Goal: Task Accomplishment & Management: Complete application form

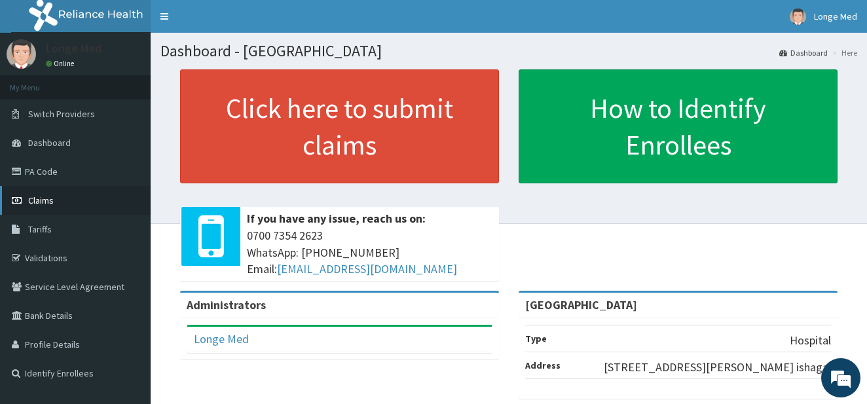
click at [31, 202] on span "Claims" at bounding box center [41, 200] width 26 height 12
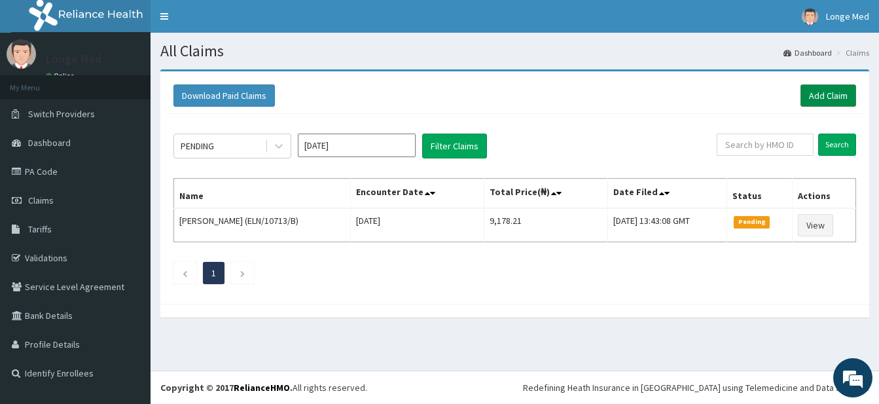
click at [822, 93] on link "Add Claim" at bounding box center [829, 95] width 56 height 22
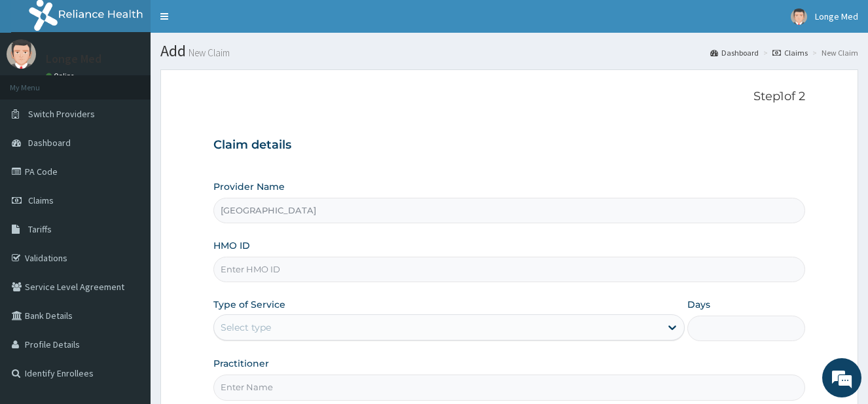
type input "[GEOGRAPHIC_DATA]"
type input "LTG/10020/C"
click at [259, 329] on div "Select type" at bounding box center [246, 327] width 50 height 13
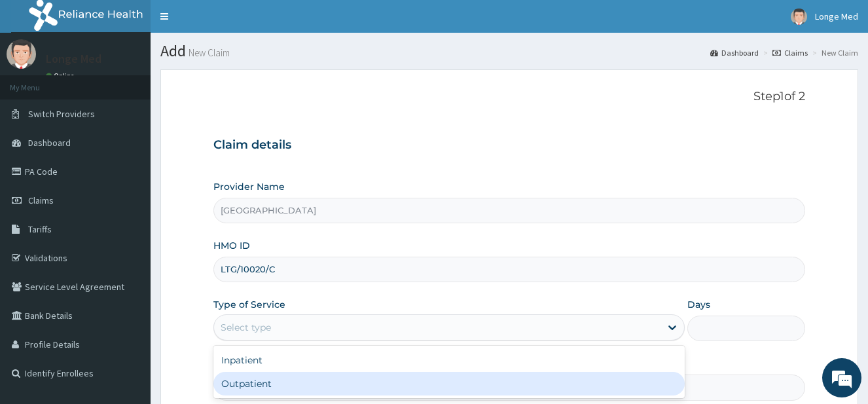
click at [262, 385] on div "Outpatient" at bounding box center [448, 384] width 471 height 24
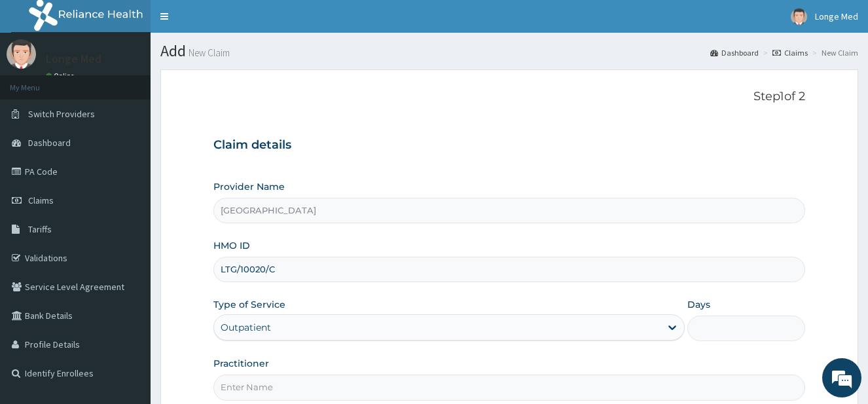
type input "1"
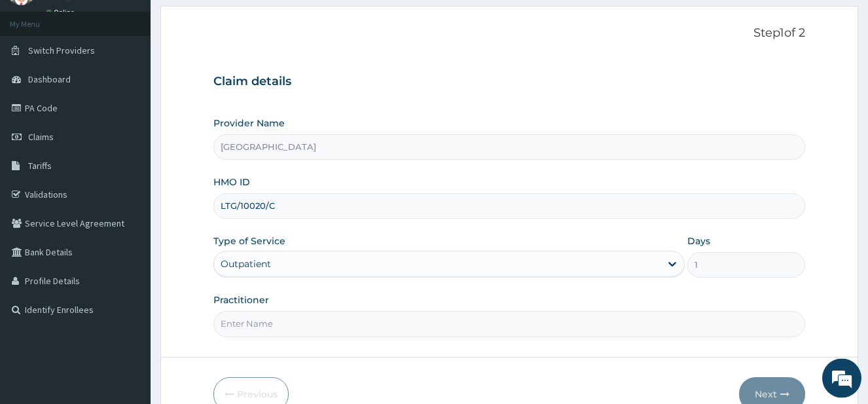
scroll to position [110, 0]
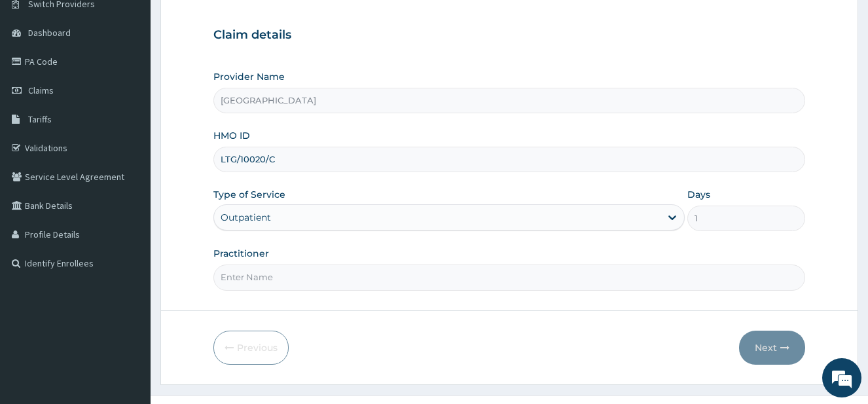
click at [422, 280] on input "Practitioner" at bounding box center [509, 278] width 592 height 26
type input "DR ALFRED"
click at [757, 344] on button "Next" at bounding box center [772, 348] width 66 height 34
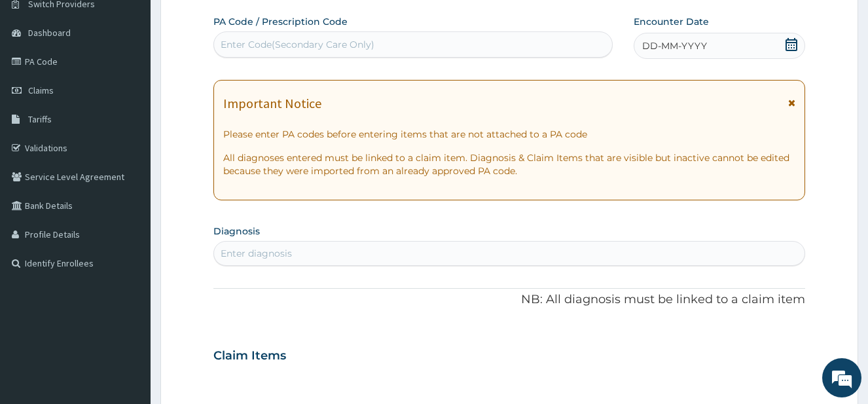
click at [796, 41] on icon at bounding box center [792, 44] width 12 height 13
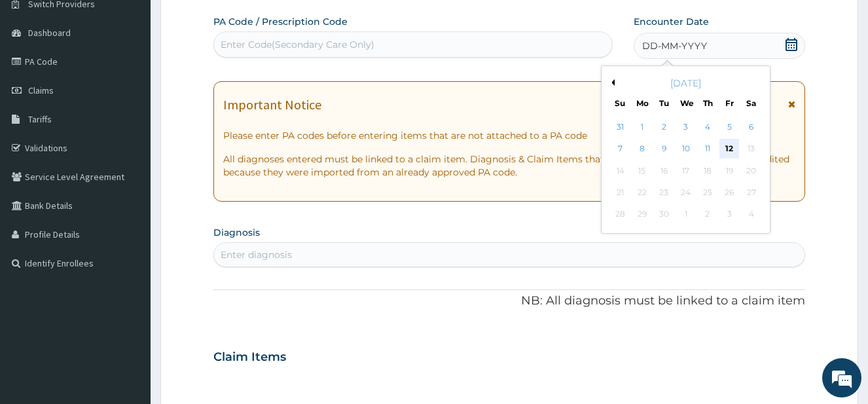
click at [723, 148] on div "12" at bounding box center [730, 149] width 20 height 20
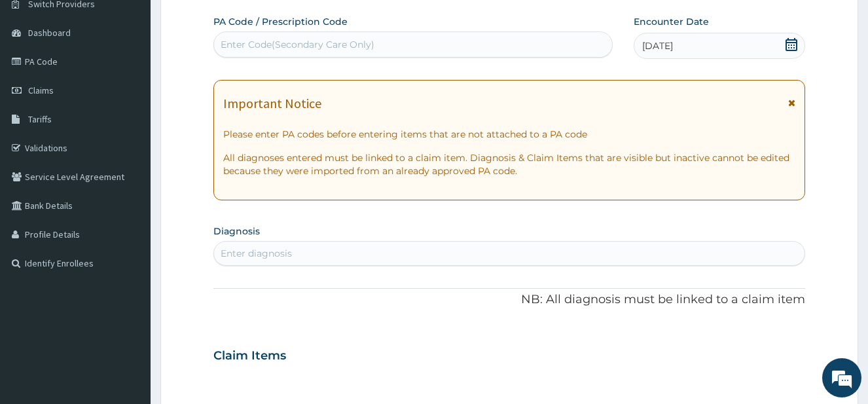
click at [265, 247] on div "Enter diagnosis" at bounding box center [509, 253] width 591 height 21
click at [272, 46] on div "Enter Code(Secondary Care Only)" at bounding box center [298, 44] width 154 height 13
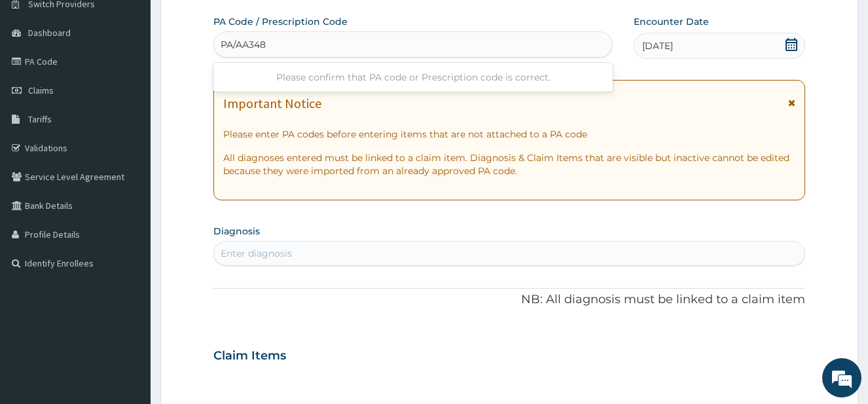
type input "PA/AA3486"
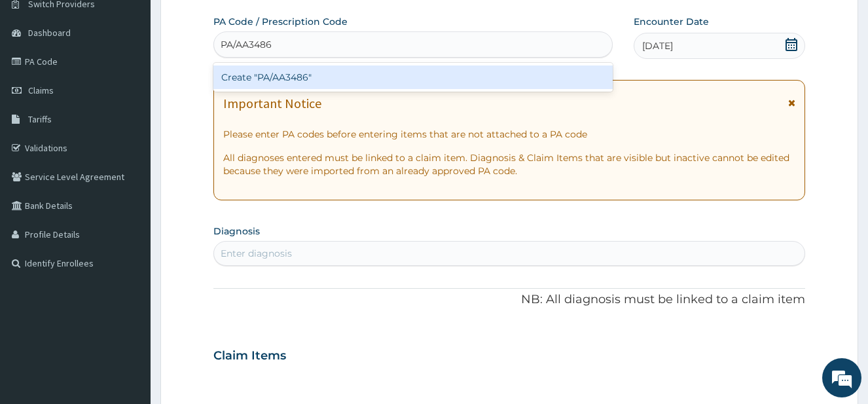
click at [280, 73] on div "Create "PA/AA3486"" at bounding box center [413, 77] width 400 height 24
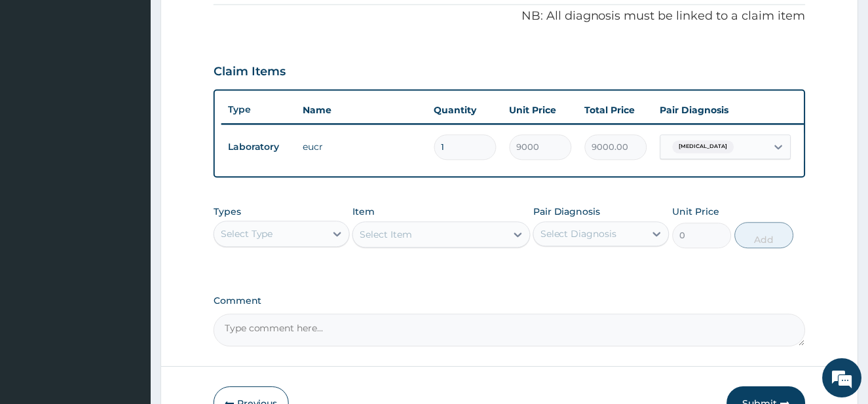
scroll to position [414, 0]
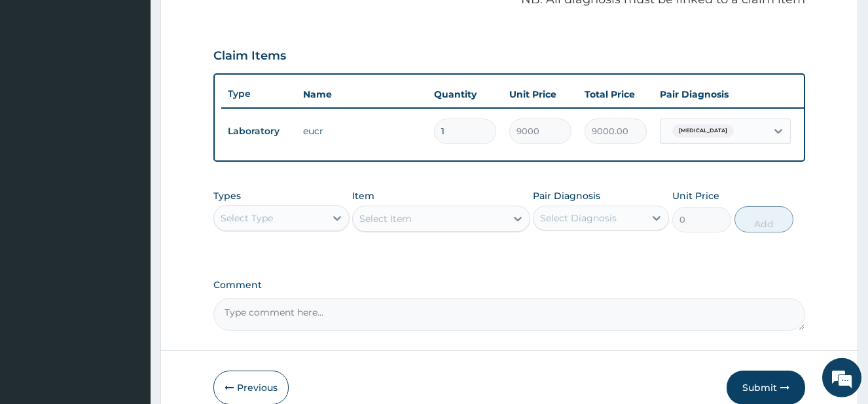
click at [288, 229] on div "Select Type" at bounding box center [269, 218] width 111 height 21
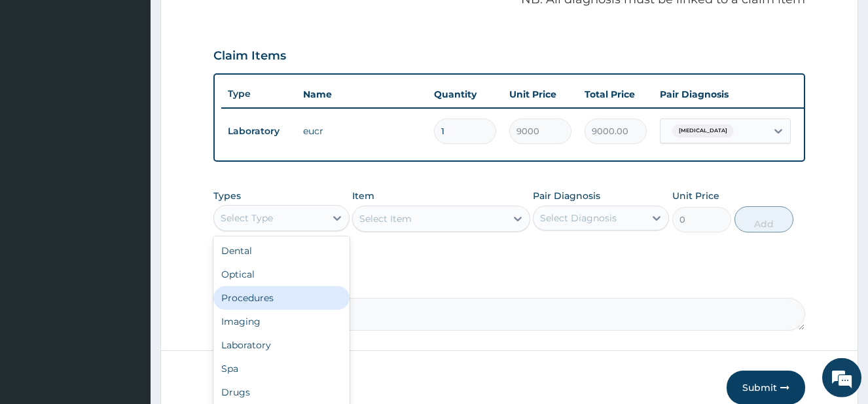
click at [308, 310] on div "Procedures" at bounding box center [281, 298] width 136 height 24
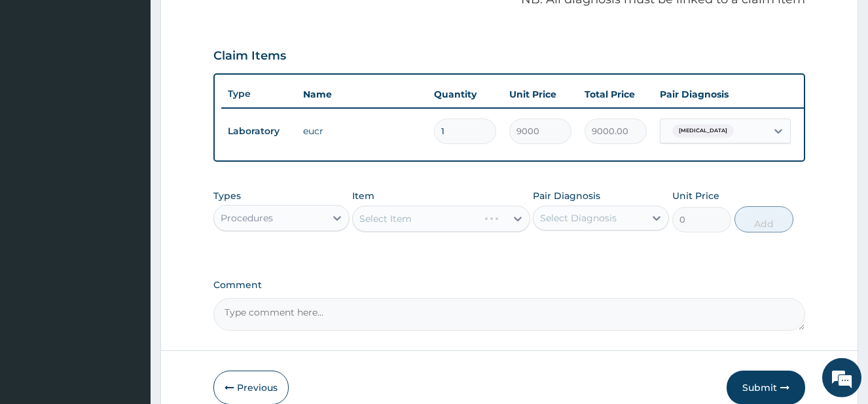
click at [456, 232] on div "Select Item" at bounding box center [440, 219] width 177 height 26
click at [456, 229] on div "Select Item" at bounding box center [429, 218] width 153 height 21
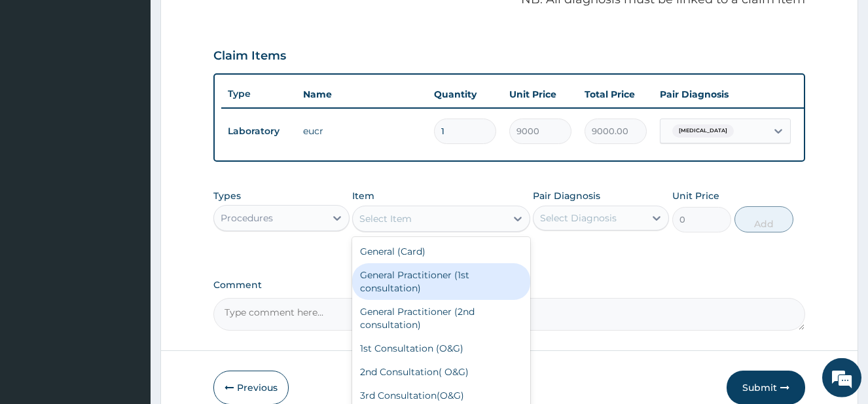
click at [453, 299] on div "General Practitioner (1st consultation)" at bounding box center [440, 281] width 177 height 37
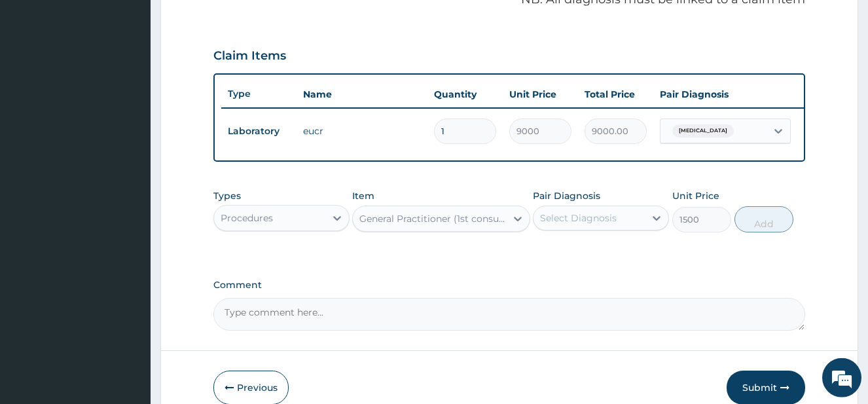
type input "1500"
click at [621, 229] on div "Select Diagnosis" at bounding box center [589, 218] width 111 height 21
click at [608, 257] on label "[MEDICAL_DATA]" at bounding box center [595, 250] width 81 height 13
checkbox input "true"
click at [757, 232] on button "Add" at bounding box center [764, 219] width 59 height 26
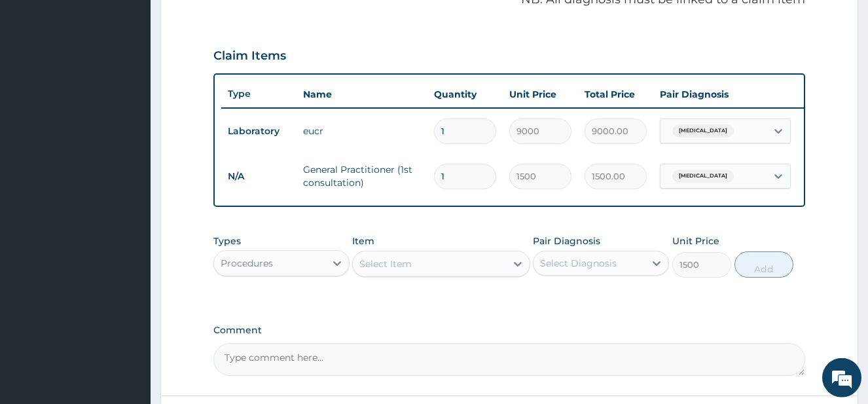
type input "0"
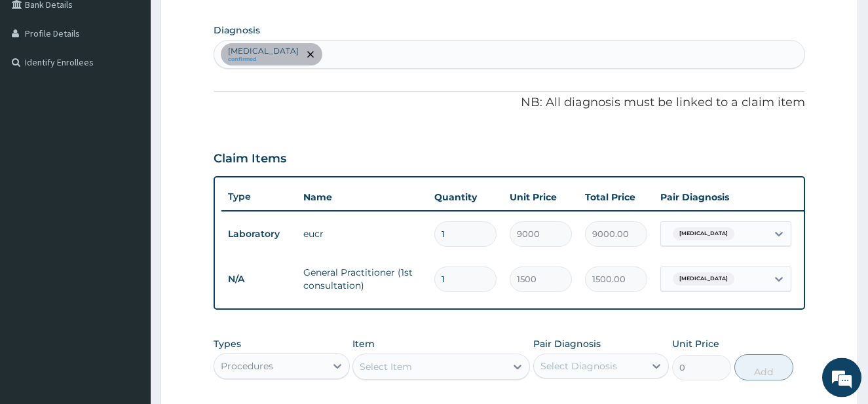
scroll to position [235, 0]
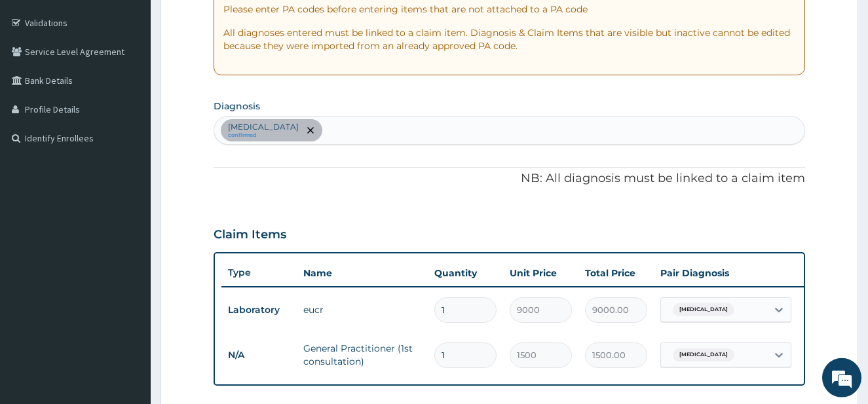
click at [415, 132] on div "Chronic kidney disease confirmed" at bounding box center [509, 131] width 591 height 28
type input "PLASMOD"
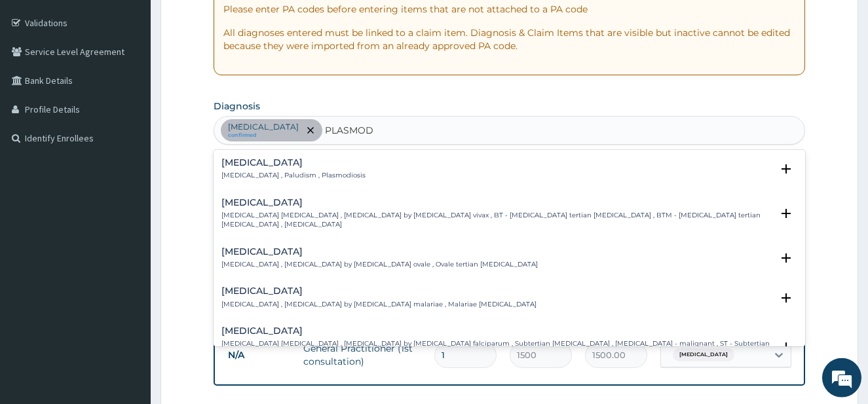
click at [314, 166] on h4 "Malaria" at bounding box center [293, 163] width 144 height 10
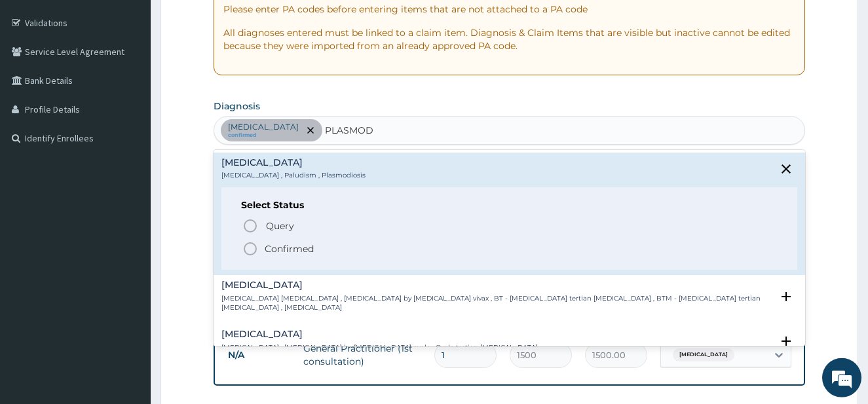
click at [261, 249] on span "Confirmed" at bounding box center [510, 249] width 536 height 16
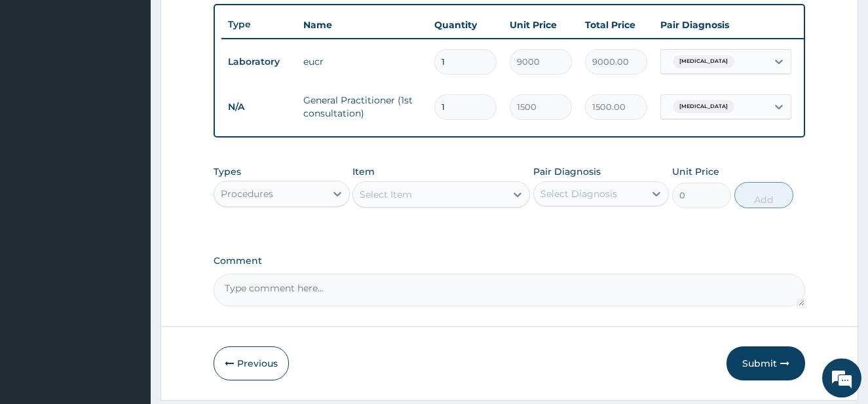
scroll to position [496, 0]
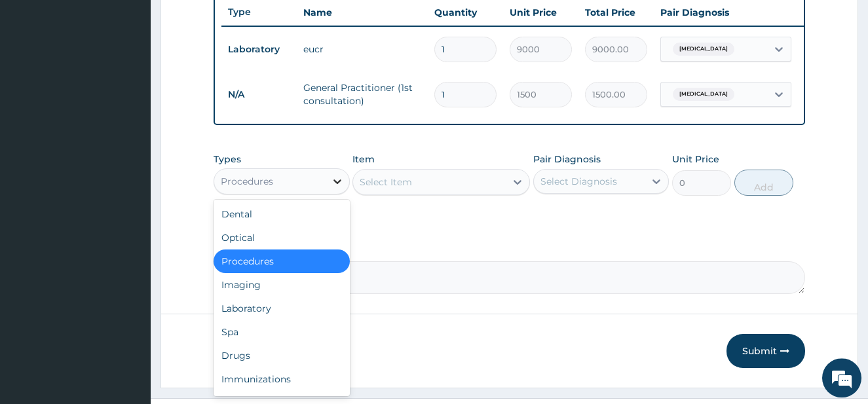
click at [334, 188] on icon at bounding box center [337, 181] width 13 height 13
click at [311, 317] on div "Laboratory" at bounding box center [281, 309] width 136 height 24
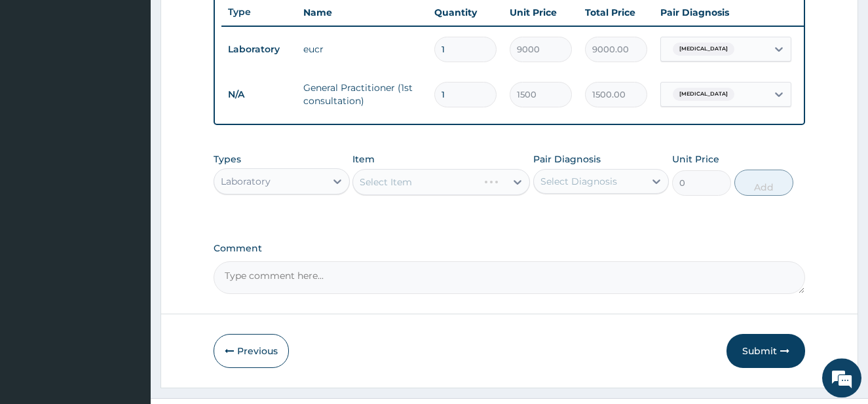
click at [433, 185] on div "Select Item" at bounding box center [440, 182] width 177 height 26
click at [433, 185] on div "Select Item" at bounding box center [429, 182] width 153 height 21
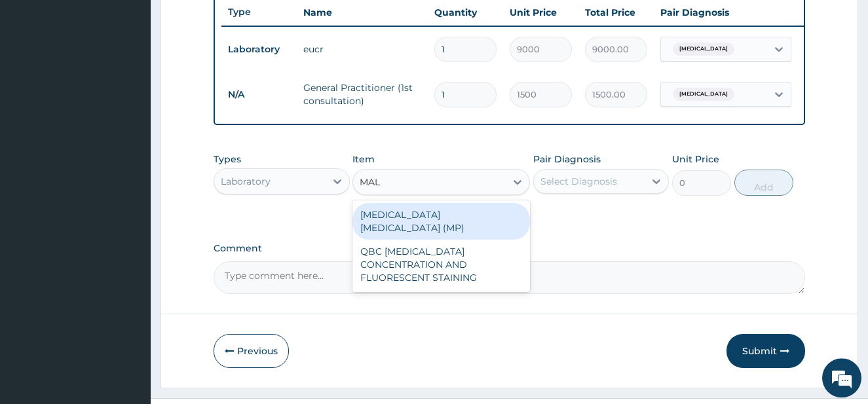
type input "MALA"
click at [443, 229] on div "MALARIA PARASITE (MP)" at bounding box center [440, 221] width 177 height 37
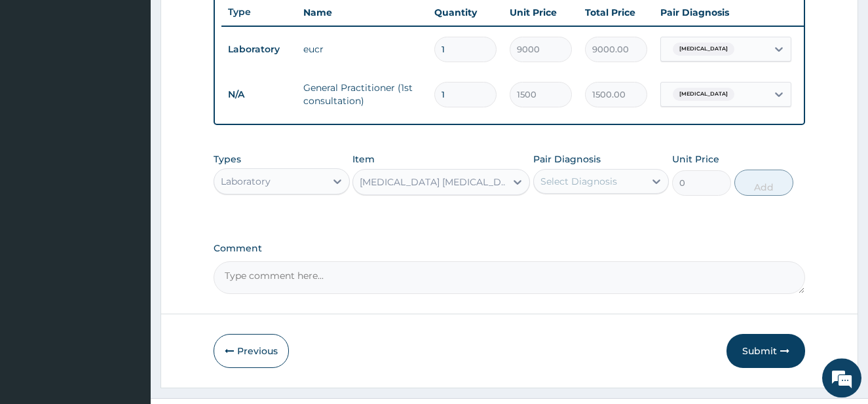
type input "728"
click at [589, 188] on div "Select Diagnosis" at bounding box center [578, 181] width 77 height 13
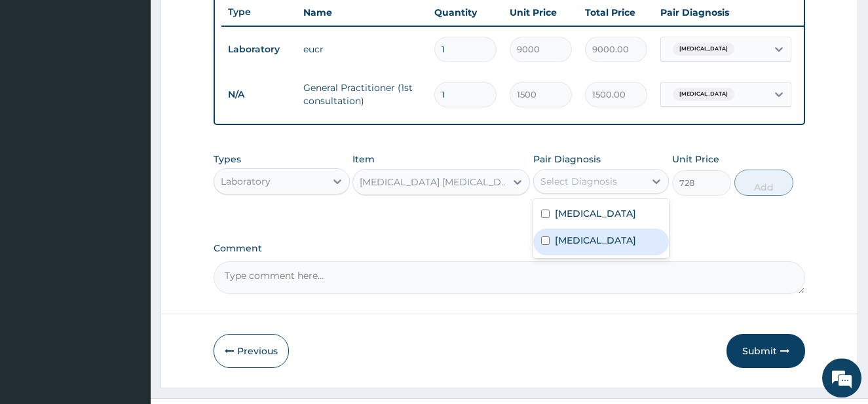
click at [580, 247] on label "Malaria" at bounding box center [595, 240] width 81 height 13
click at [587, 247] on label "Malaria" at bounding box center [595, 240] width 81 height 13
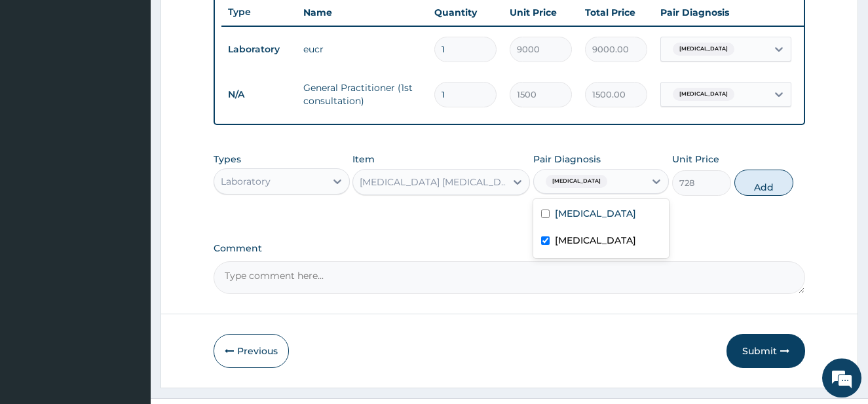
checkbox input "true"
click at [766, 196] on button "Add" at bounding box center [763, 183] width 59 height 26
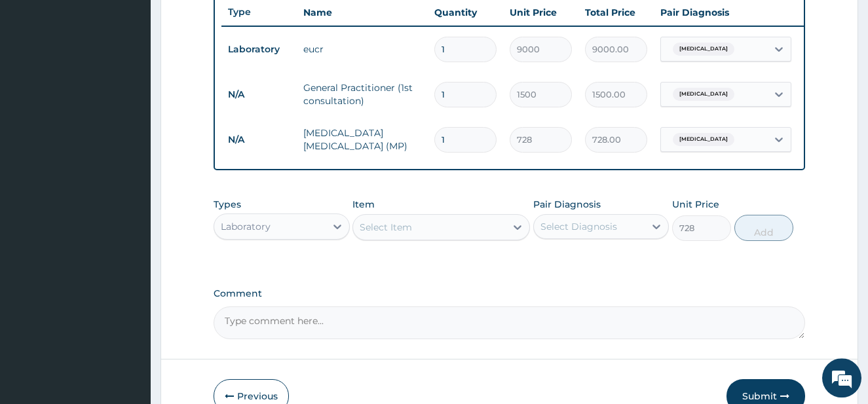
type input "0"
click at [319, 237] on div "Laboratory" at bounding box center [269, 226] width 111 height 21
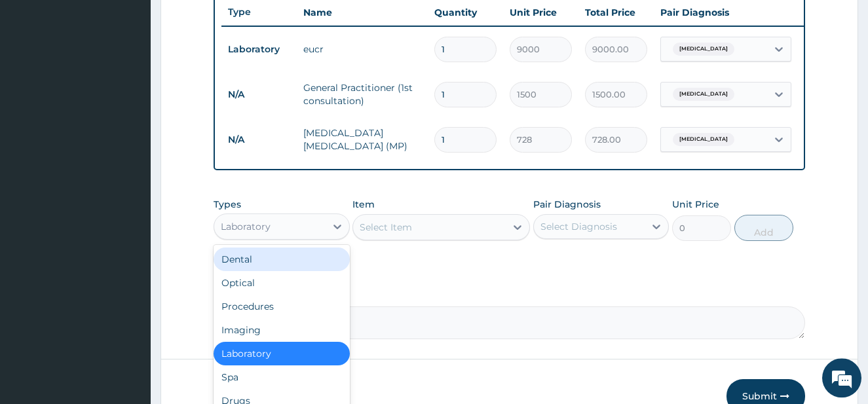
scroll to position [45, 0]
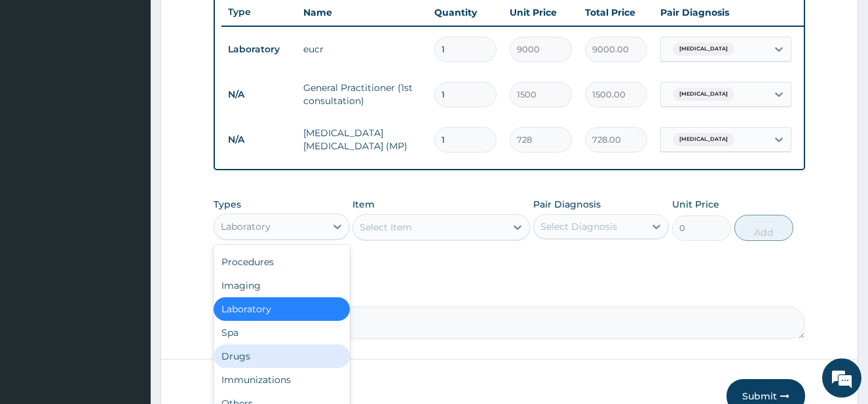
click at [280, 365] on div "Drugs" at bounding box center [281, 356] width 136 height 24
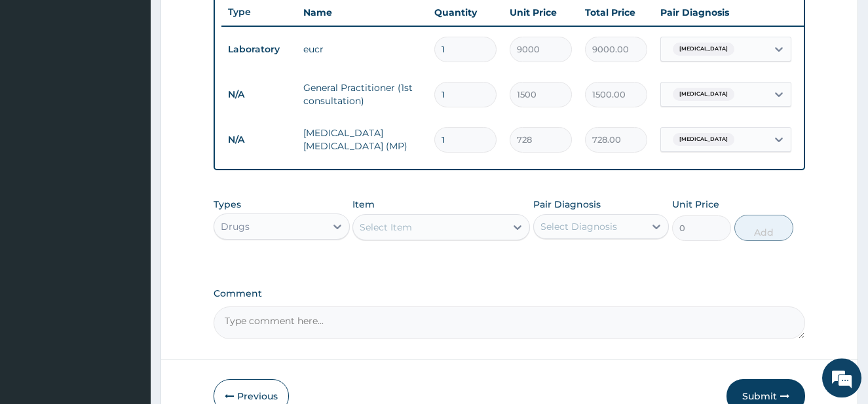
click at [407, 234] on div "Select Item" at bounding box center [386, 227] width 52 height 13
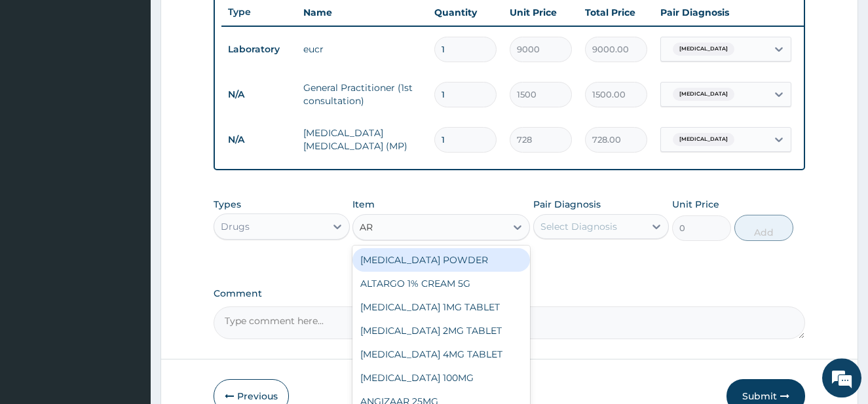
type input "ART"
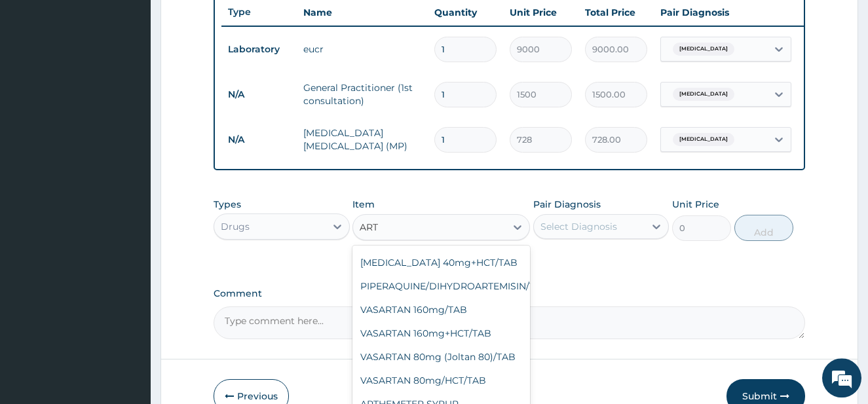
scroll to position [580, 0]
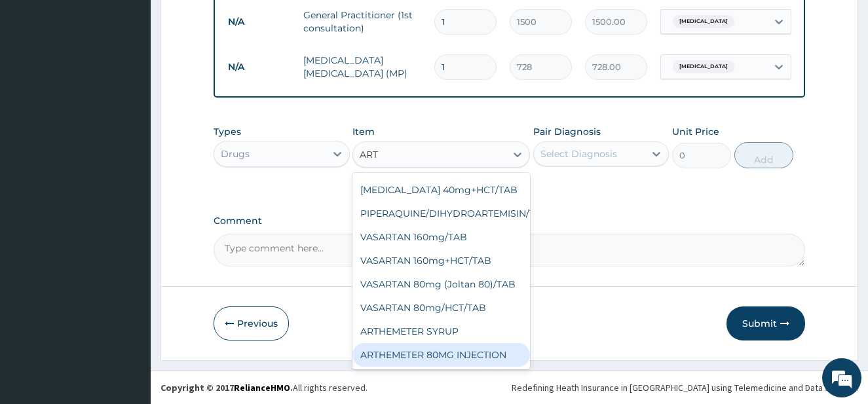
click at [487, 343] on div "ARTHEMETER 80MG INJECTION" at bounding box center [440, 355] width 177 height 24
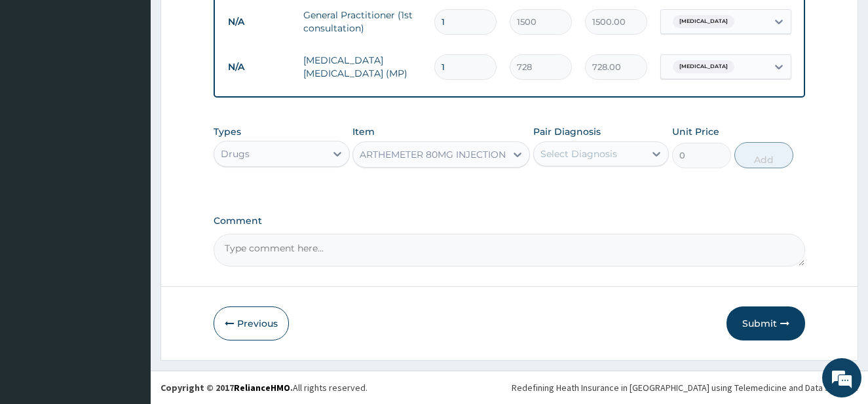
type input "1000"
click at [611, 157] on div "Select Diagnosis" at bounding box center [578, 153] width 77 height 13
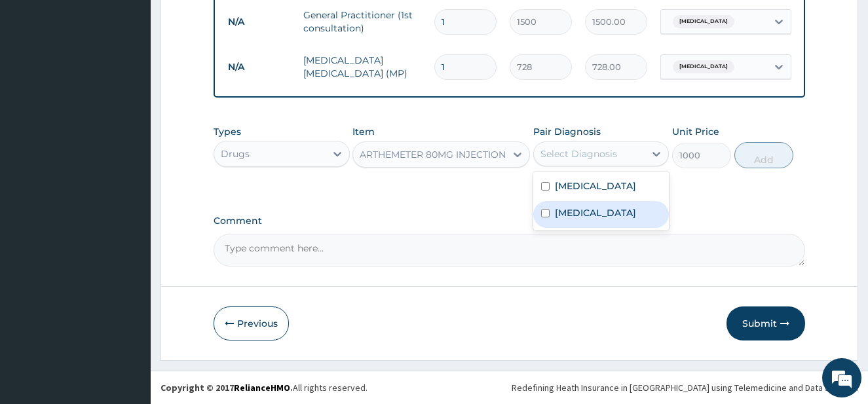
click at [580, 219] on label "Malaria" at bounding box center [595, 212] width 81 height 13
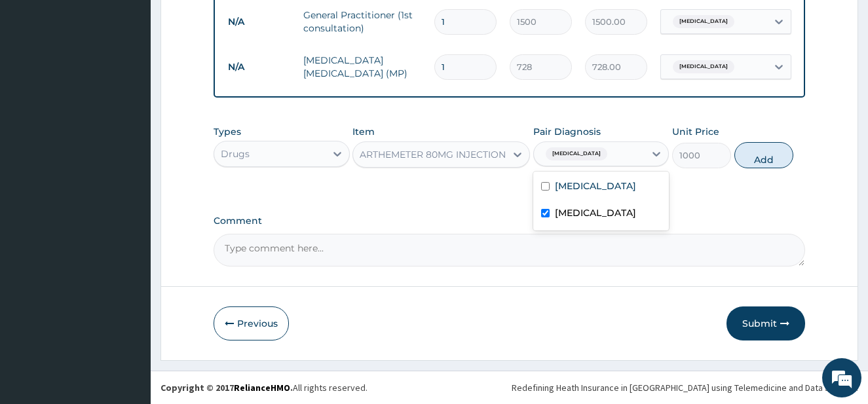
checkbox input "true"
click at [749, 164] on button "Add" at bounding box center [763, 155] width 59 height 26
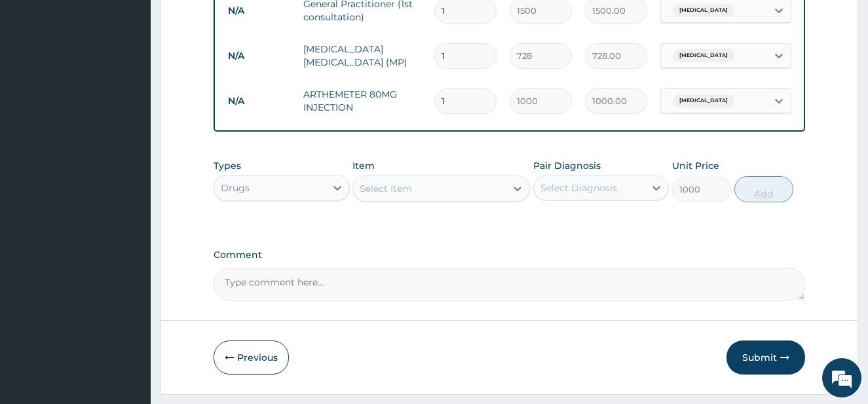
type input "0"
type input "0.00"
type input "6"
type input "6000.00"
type input "6"
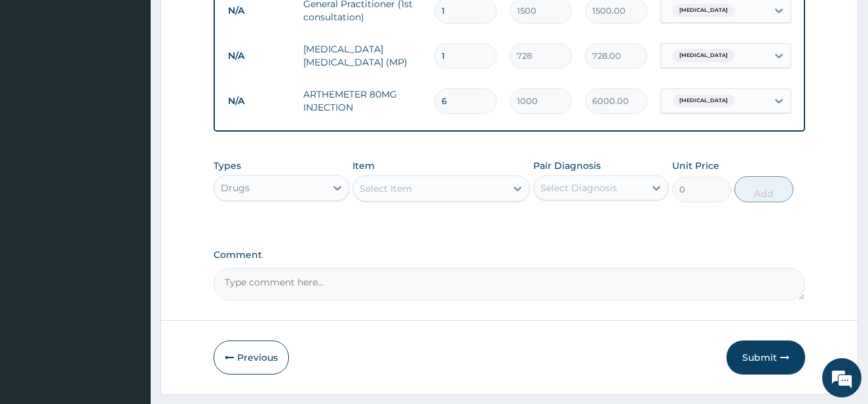
click at [420, 194] on div "Select Item" at bounding box center [429, 188] width 153 height 21
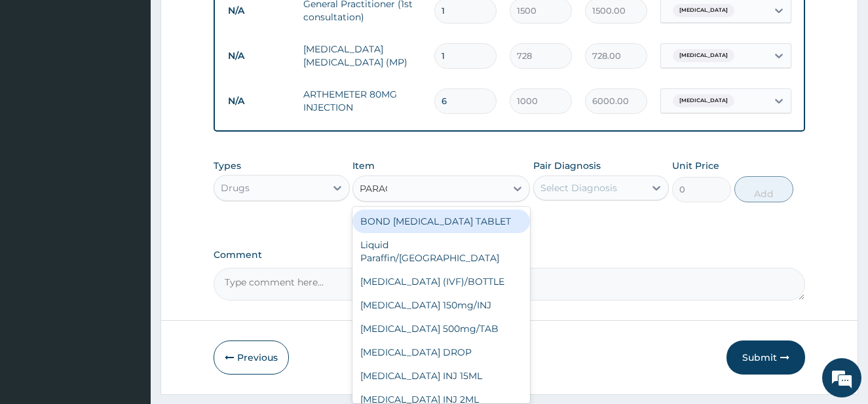
type input "PARACE"
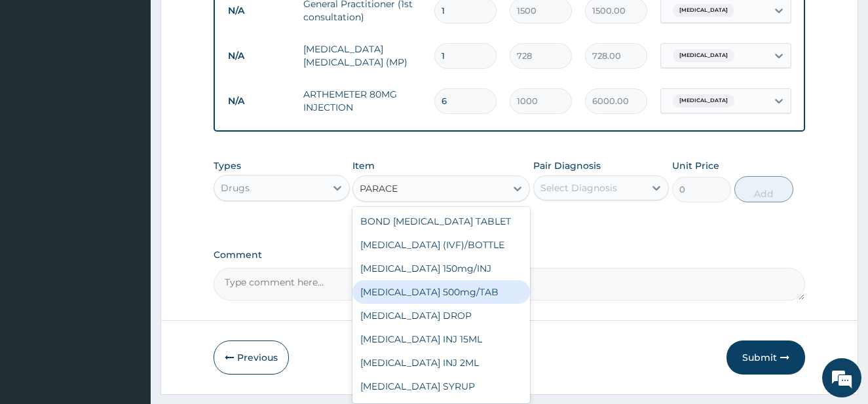
click at [464, 300] on div "PARACETAMOL 500mg/TAB" at bounding box center [440, 292] width 177 height 24
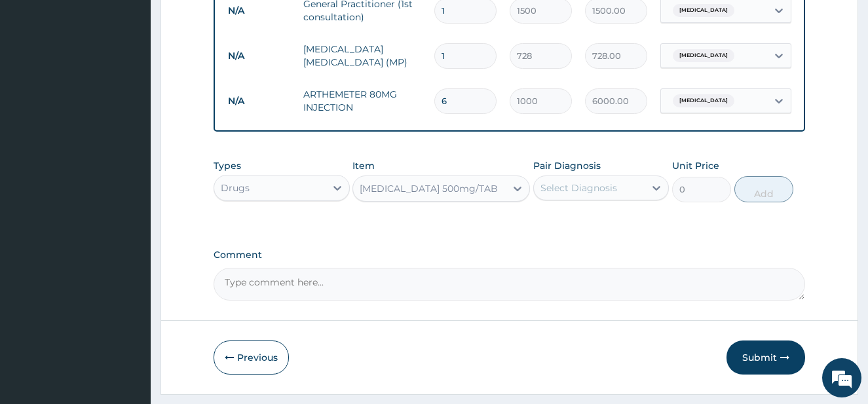
type input "6.83"
click at [586, 191] on div "Select Diagnosis" at bounding box center [589, 187] width 111 height 21
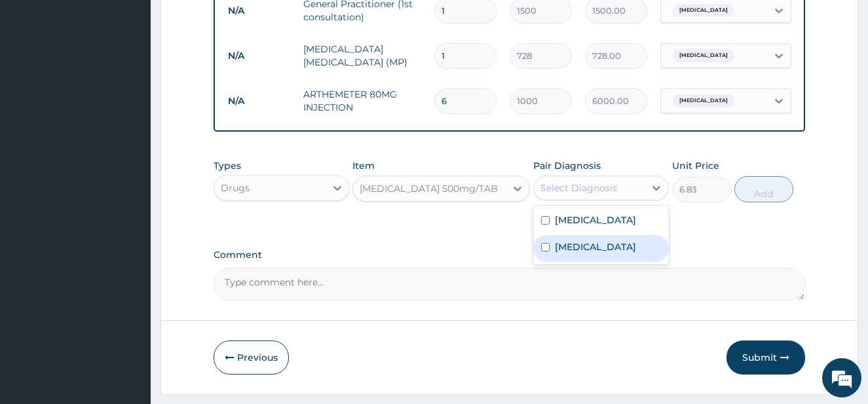
click at [575, 253] on label "Malaria" at bounding box center [595, 246] width 81 height 13
checkbox input "true"
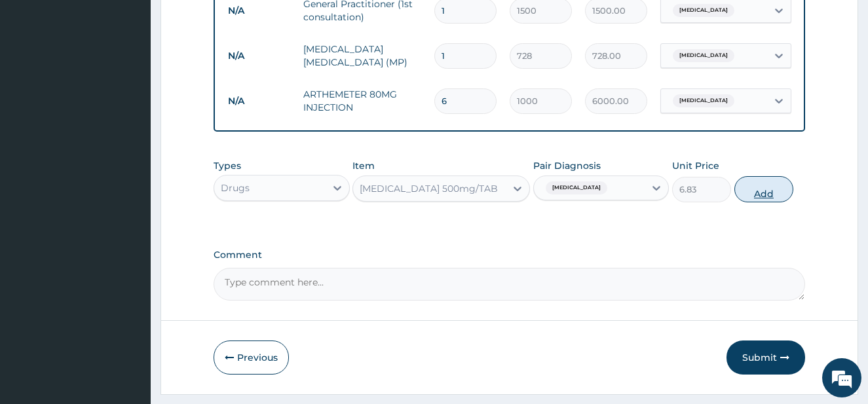
click at [750, 196] on button "Add" at bounding box center [763, 189] width 59 height 26
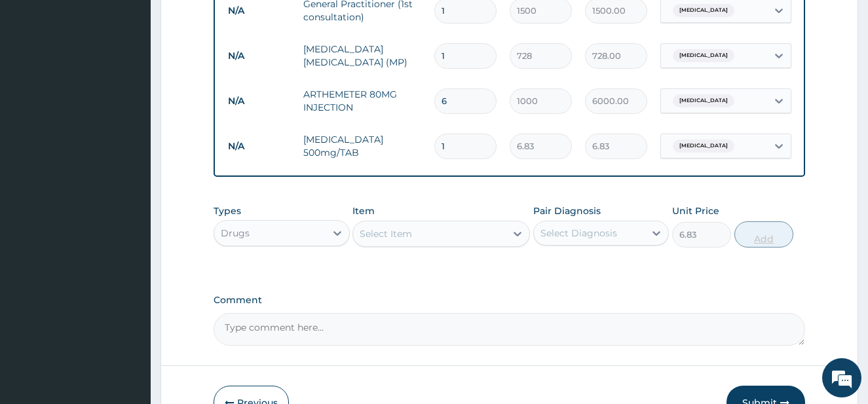
type input "0"
type input "0.00"
type input "2"
type input "13.66"
type input "20"
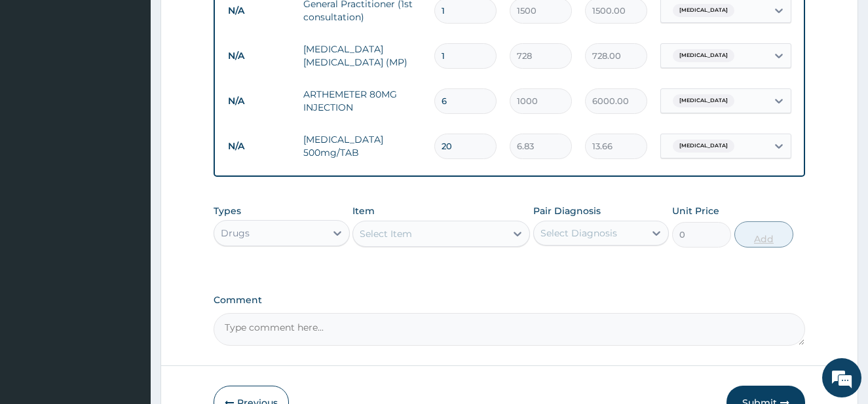
type input "136.60"
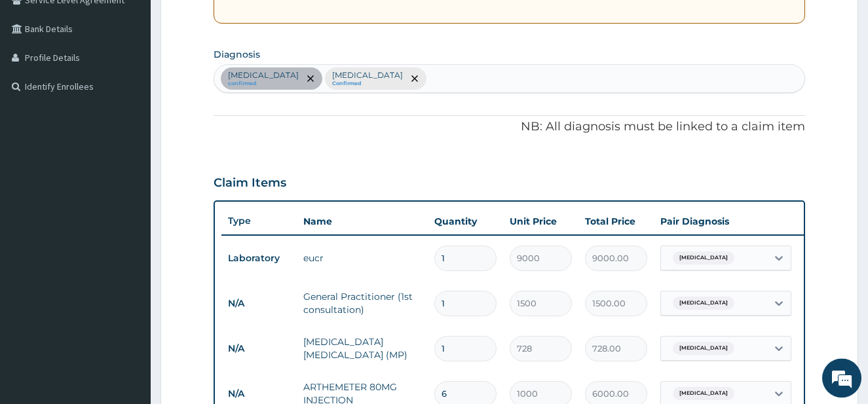
scroll to position [260, 0]
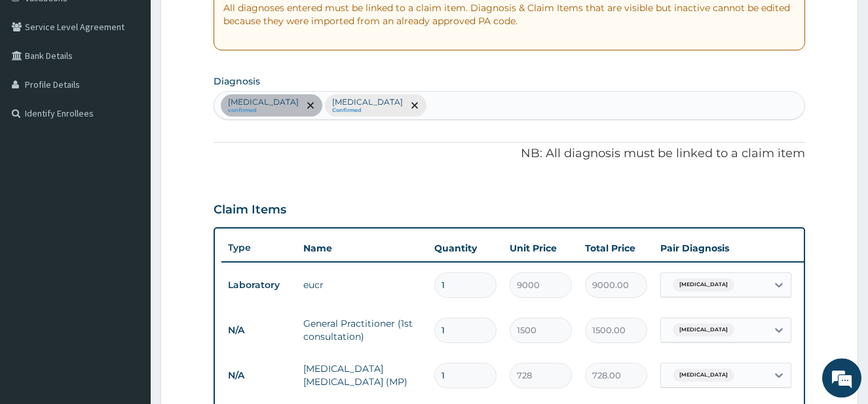
type input "20"
click at [449, 98] on div "Chronic kidney disease confirmed Malaria Confirmed" at bounding box center [509, 106] width 591 height 28
type input "UPPER RESPI"
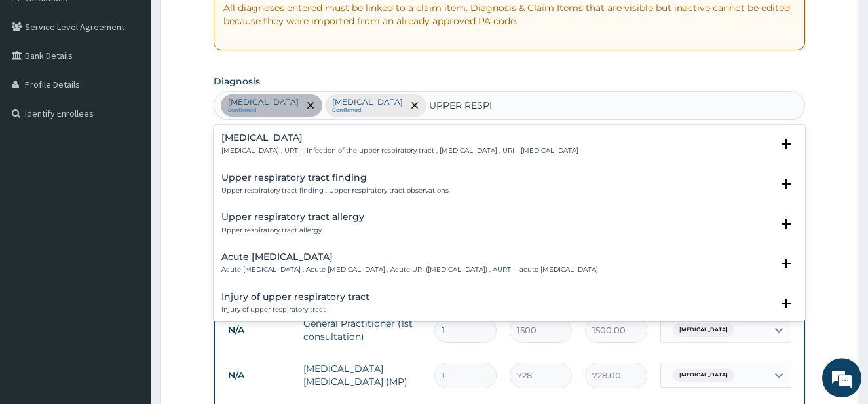
click at [264, 252] on h4 "Acute upper respiratory infection" at bounding box center [409, 257] width 377 height 10
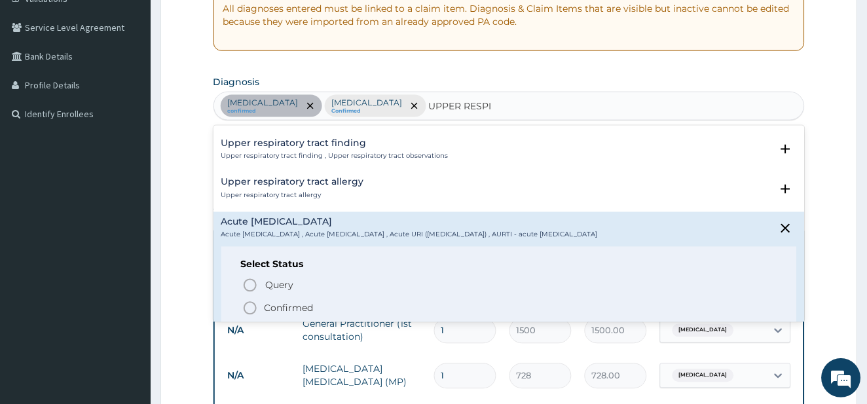
scroll to position [71, 0]
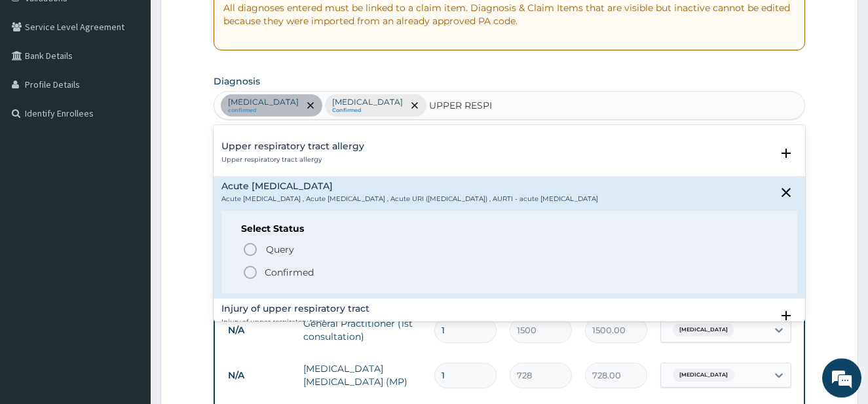
click at [254, 270] on icon "status option filled" at bounding box center [250, 273] width 16 height 16
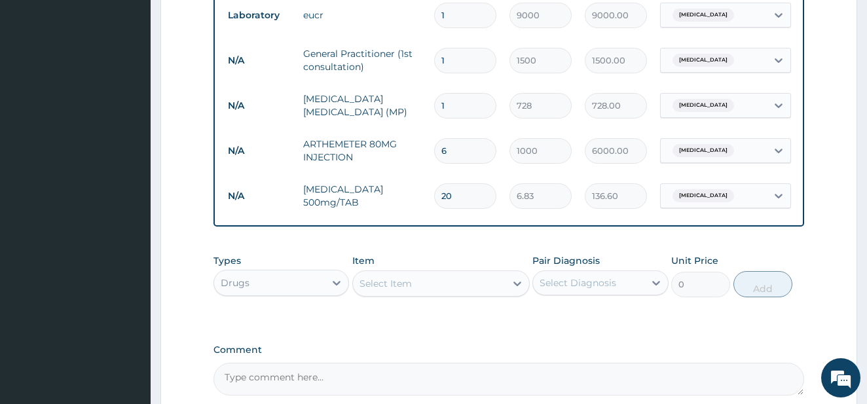
scroll to position [544, 0]
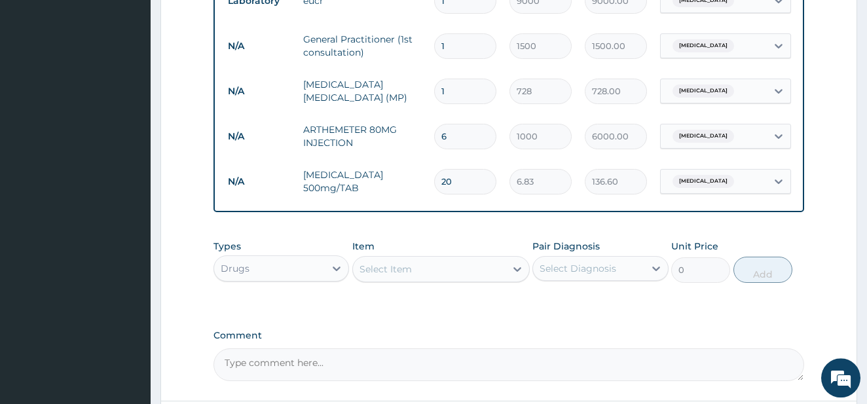
click at [399, 276] on div "Select Item" at bounding box center [386, 269] width 52 height 13
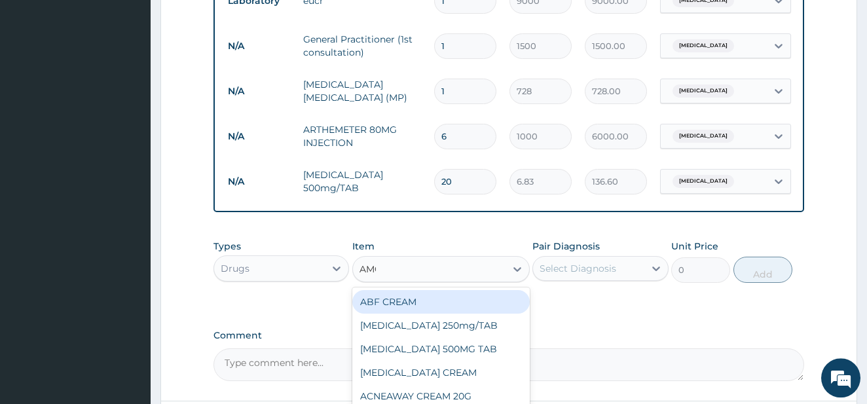
type input "AMOX"
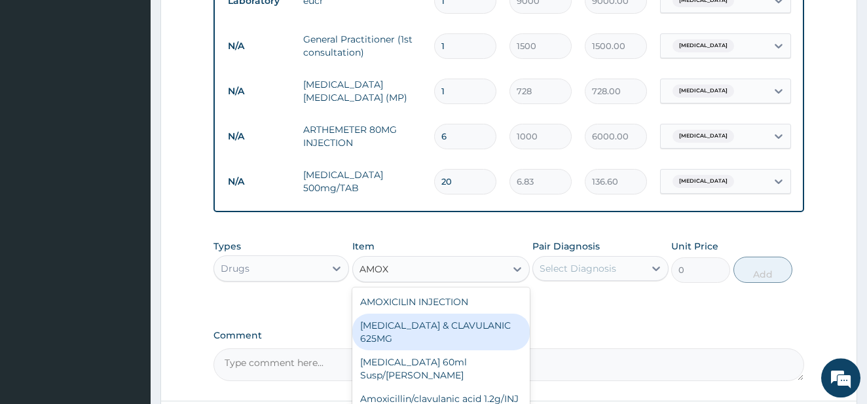
click at [450, 346] on div "AMOXICILLIN & CLAVULANIC 625MG" at bounding box center [440, 332] width 177 height 37
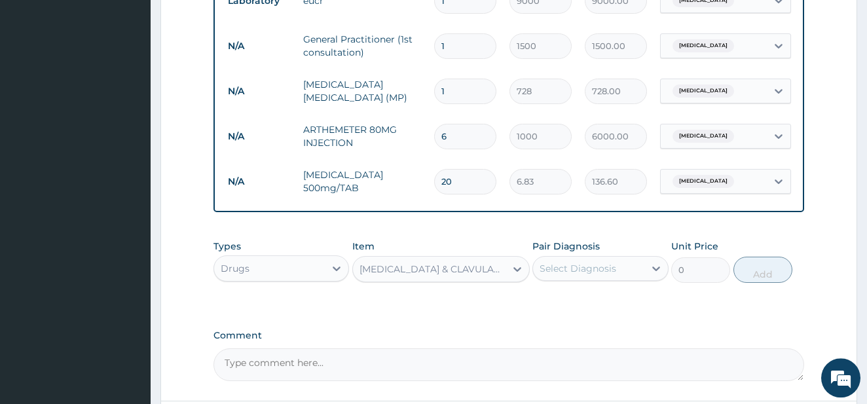
type input "136.5"
click at [596, 275] on div "Select Diagnosis" at bounding box center [578, 268] width 77 height 13
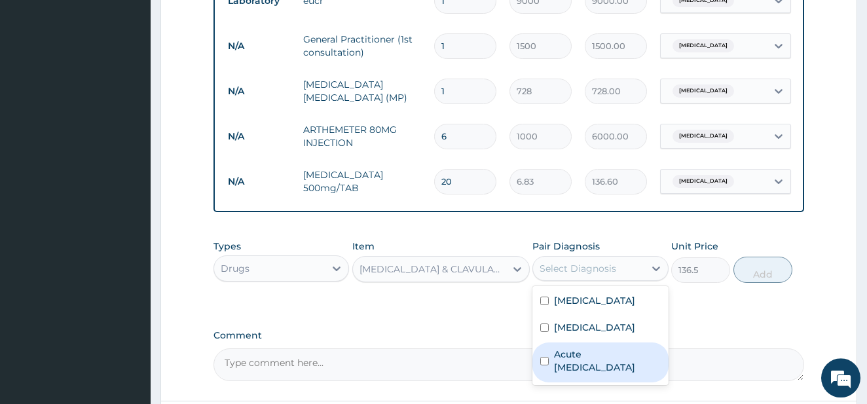
click at [593, 374] on label "Acute upper respiratory infection" at bounding box center [607, 361] width 107 height 26
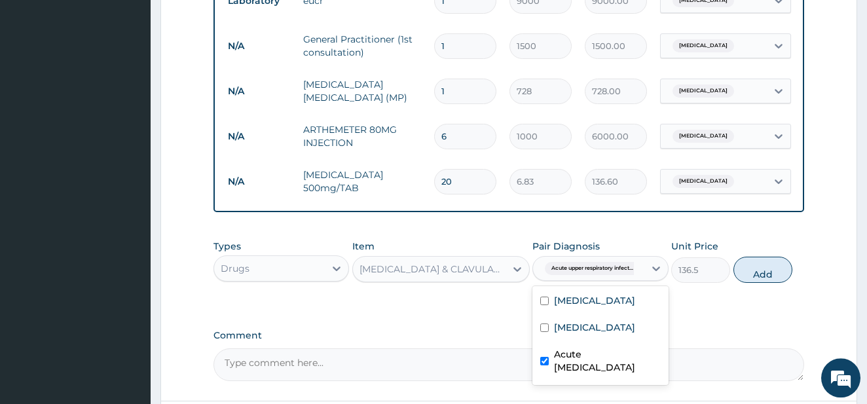
checkbox input "true"
click at [750, 279] on button "Add" at bounding box center [762, 270] width 59 height 26
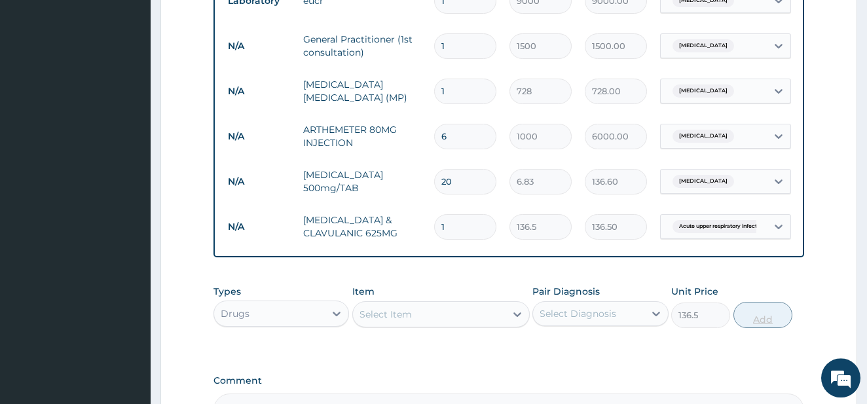
type input "0"
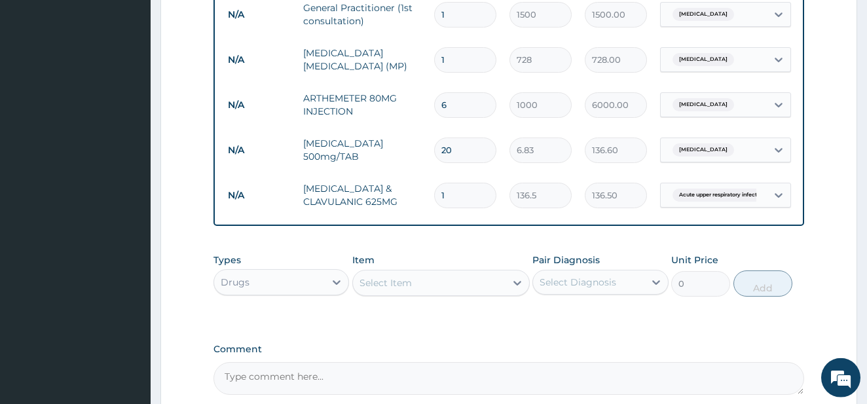
scroll to position [674, 0]
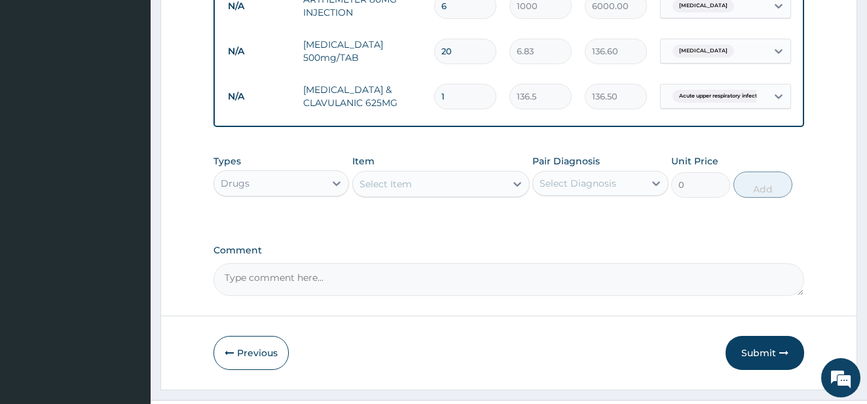
click at [481, 194] on div "Select Item" at bounding box center [429, 184] width 153 height 21
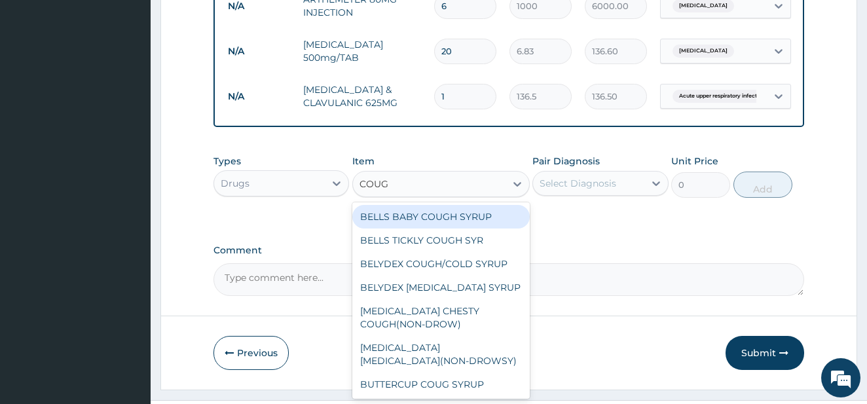
type input "COUGH"
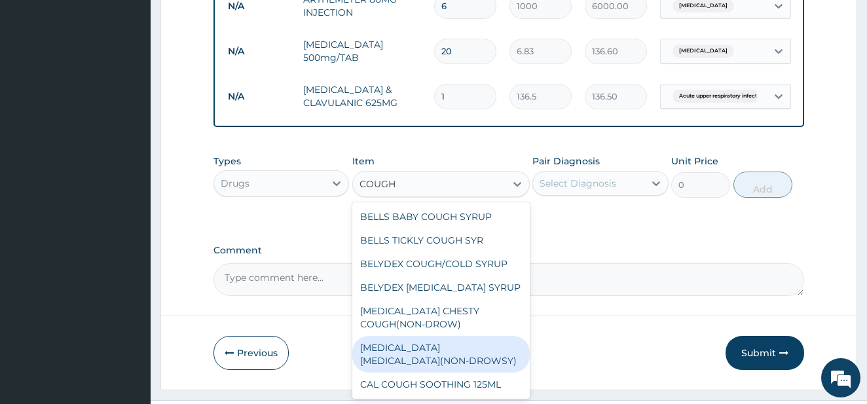
click at [466, 356] on div "BENYLIN DRY COUGH(NON-DROWSY)" at bounding box center [440, 354] width 177 height 37
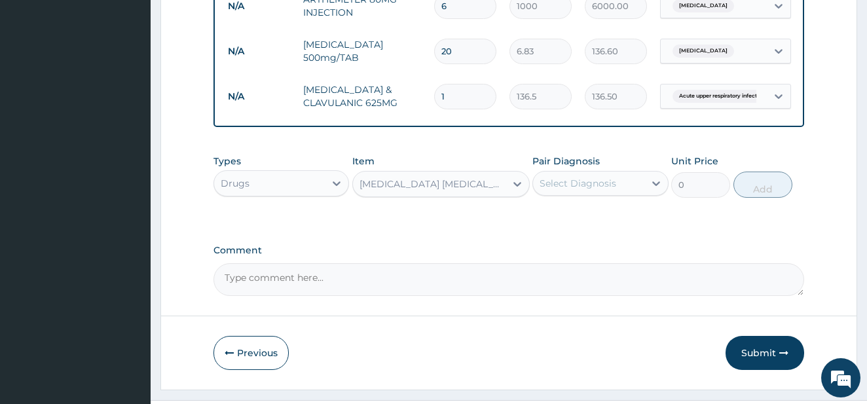
type input "921.37"
click at [600, 190] on div "Select Diagnosis" at bounding box center [578, 183] width 77 height 13
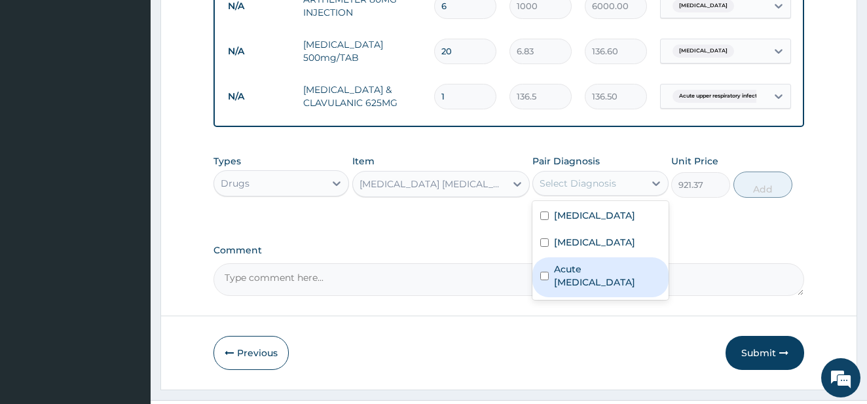
click at [561, 289] on label "Acute upper respiratory infection" at bounding box center [607, 276] width 107 height 26
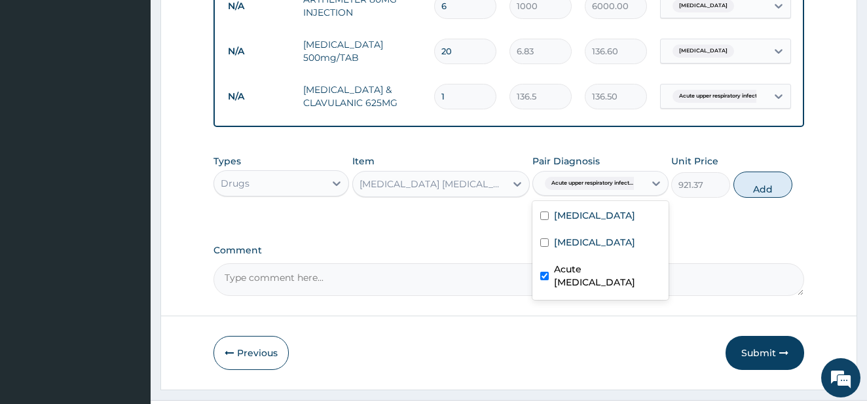
checkbox input "true"
click at [749, 190] on button "Add" at bounding box center [762, 185] width 59 height 26
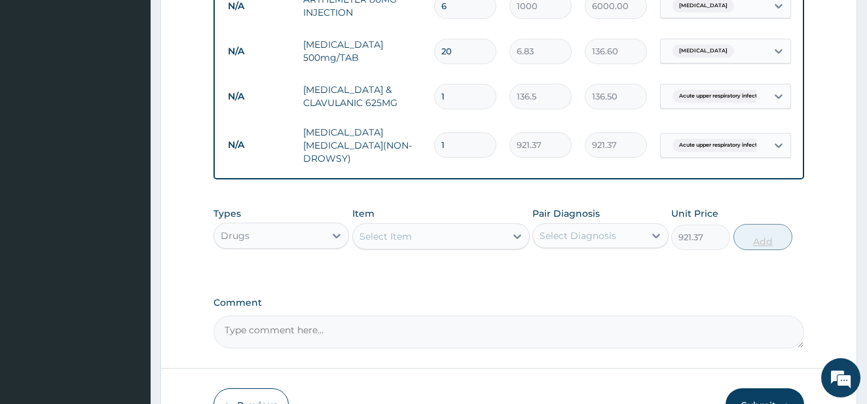
type input "0"
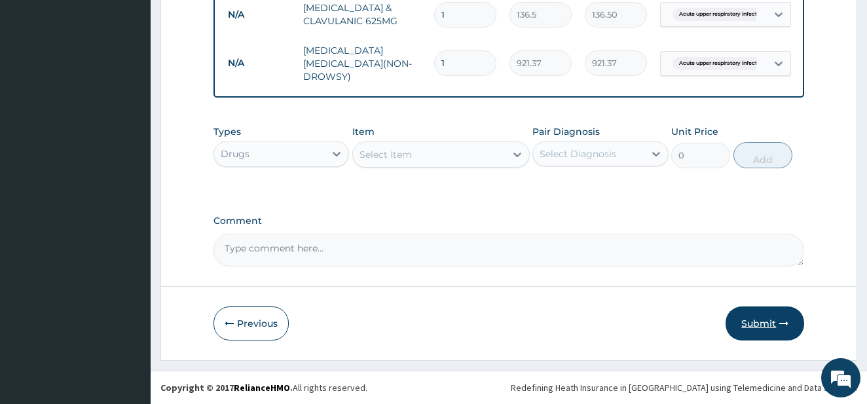
click at [750, 321] on button "Submit" at bounding box center [765, 323] width 79 height 34
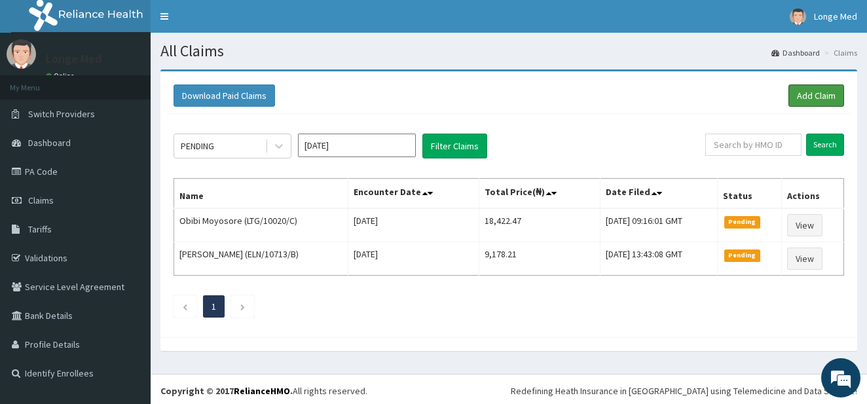
click at [805, 92] on link "Add Claim" at bounding box center [816, 95] width 56 height 22
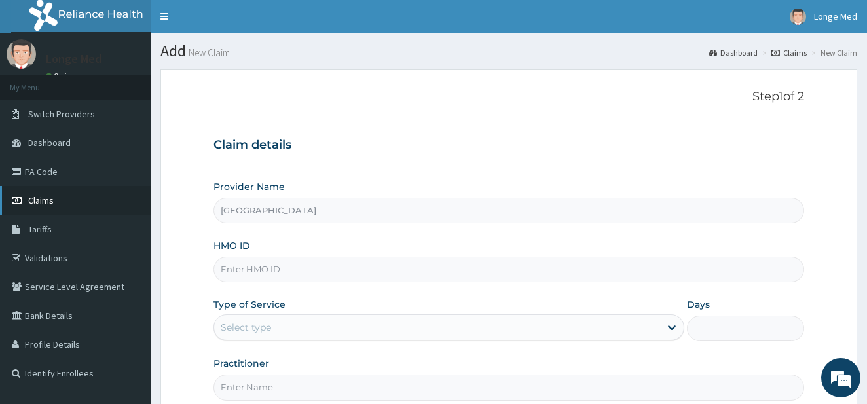
click at [49, 198] on span "Claims" at bounding box center [41, 200] width 26 height 12
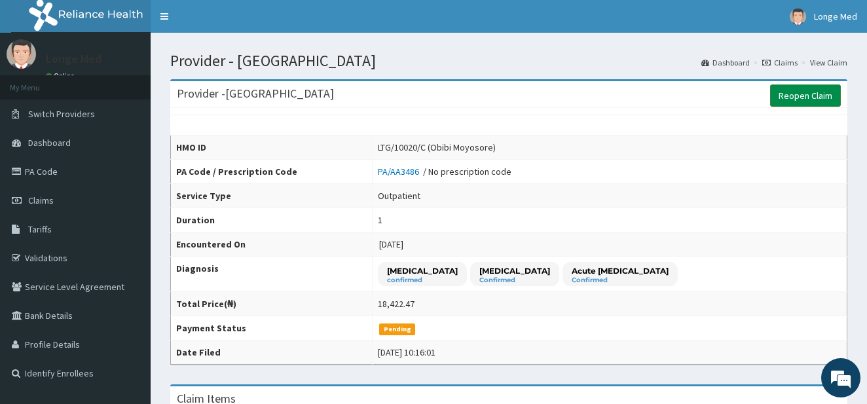
click at [809, 100] on link "Reopen Claim" at bounding box center [805, 95] width 71 height 22
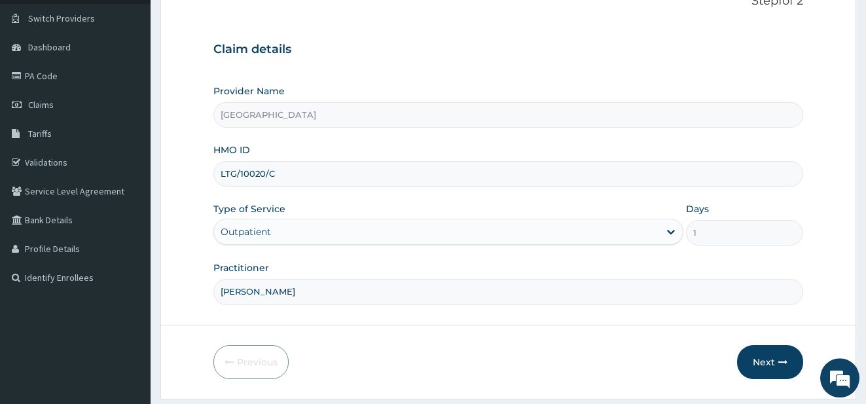
scroll to position [123, 0]
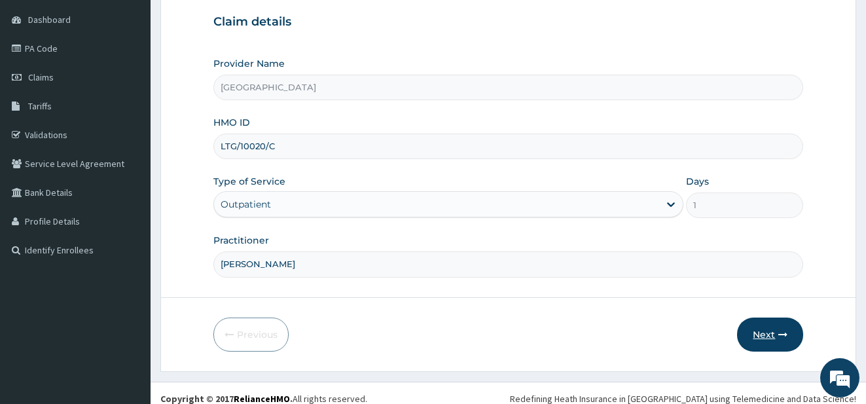
click at [764, 332] on button "Next" at bounding box center [770, 335] width 66 height 34
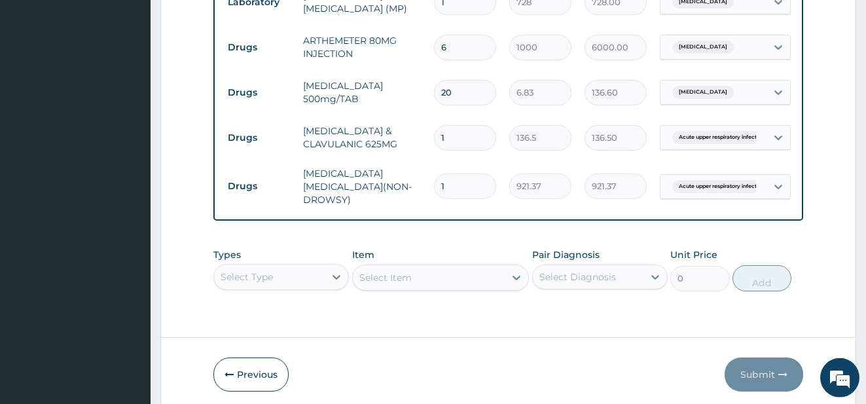
scroll to position [679, 0]
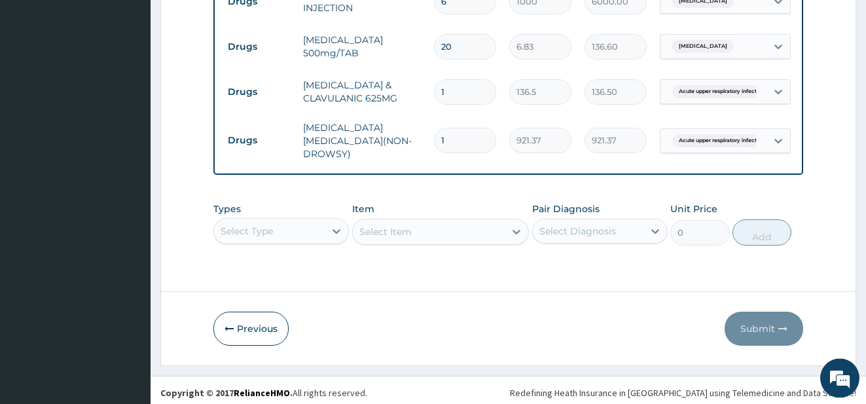
click at [301, 242] on div "Types Select Type Item Select Item Pair Diagnosis Select Diagnosis Unit Price 0…" at bounding box center [508, 224] width 591 height 56
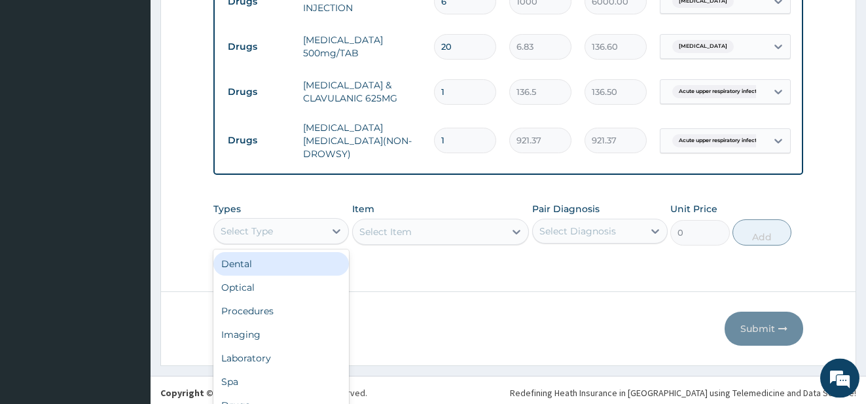
scroll to position [36, 0]
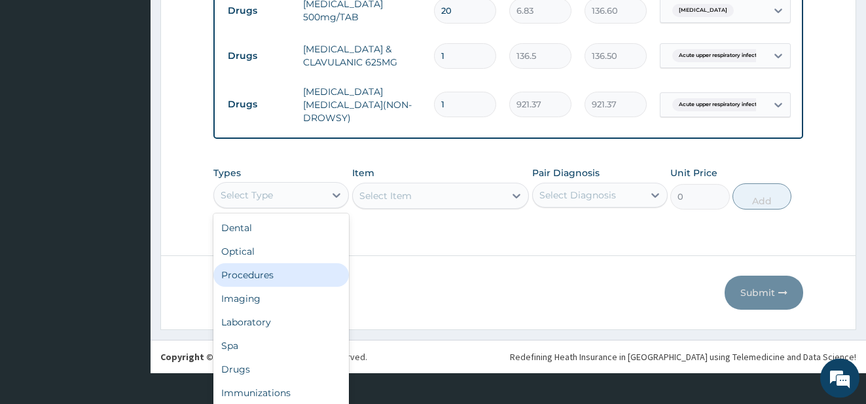
click at [282, 276] on div "Procedures" at bounding box center [281, 275] width 136 height 24
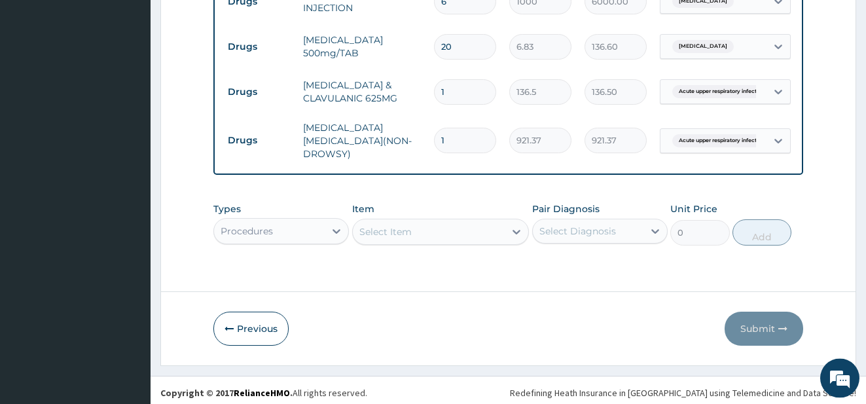
scroll to position [0, 0]
click at [389, 236] on div "Select Item" at bounding box center [440, 232] width 177 height 26
click at [392, 242] on div "Select Item" at bounding box center [440, 232] width 177 height 26
click at [399, 240] on div "Select Item" at bounding box center [440, 232] width 177 height 26
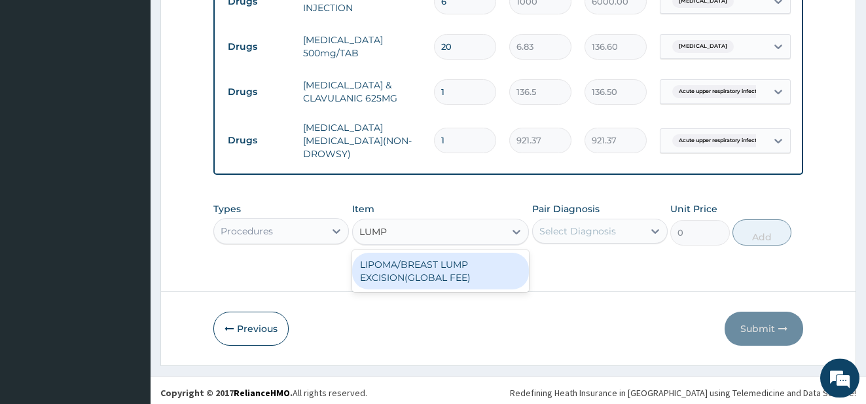
type input "LUM"
click at [445, 277] on div "LIPOMA/BREAST LUMP EXCISION(GLOBAL FEE)" at bounding box center [440, 271] width 177 height 37
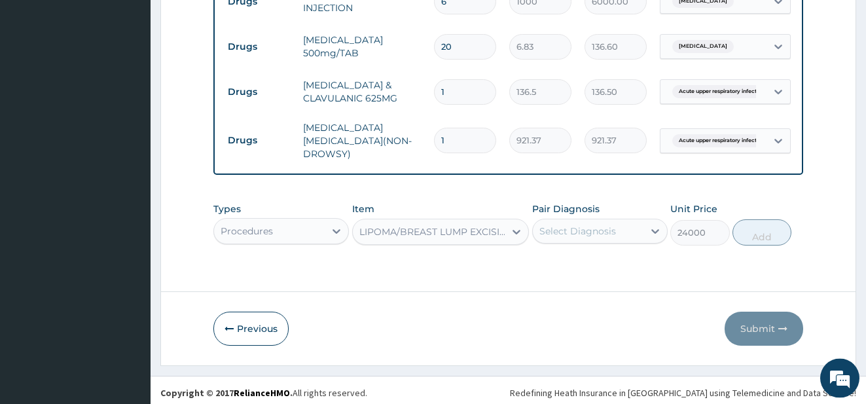
type input "24000"
click at [405, 238] on div "LIPOMA/BREAST LUMP EXCISION(GLOBAL FEE)" at bounding box center [429, 231] width 153 height 21
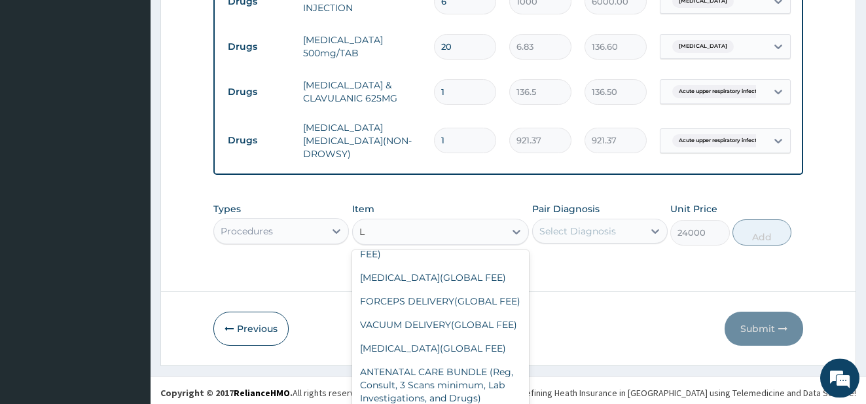
scroll to position [5391, 0]
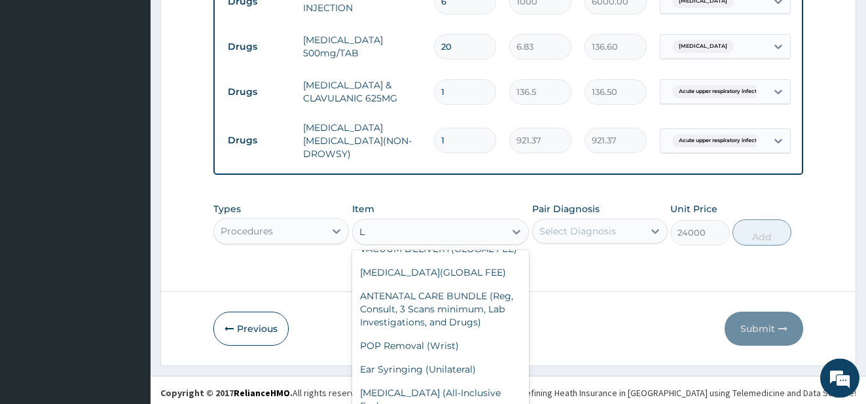
type input "L"
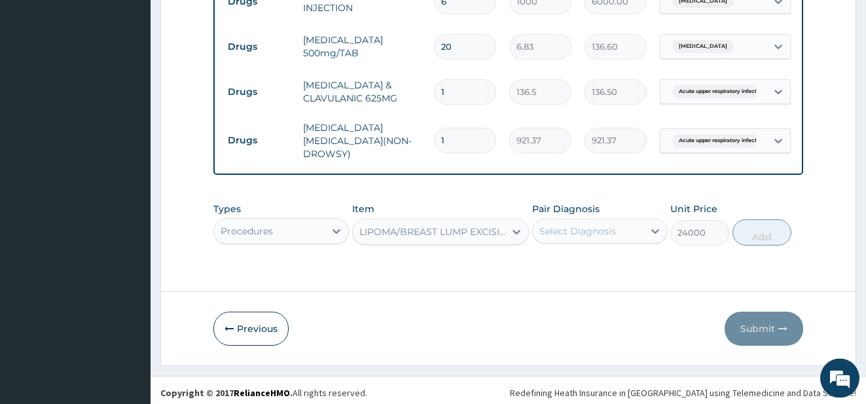
drag, startPoint x: 866, startPoint y: 282, endPoint x: 874, endPoint y: 230, distance: 52.3
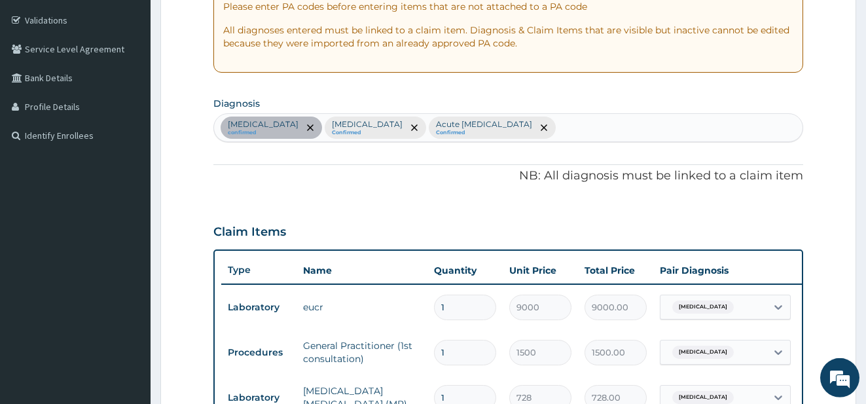
scroll to position [193, 0]
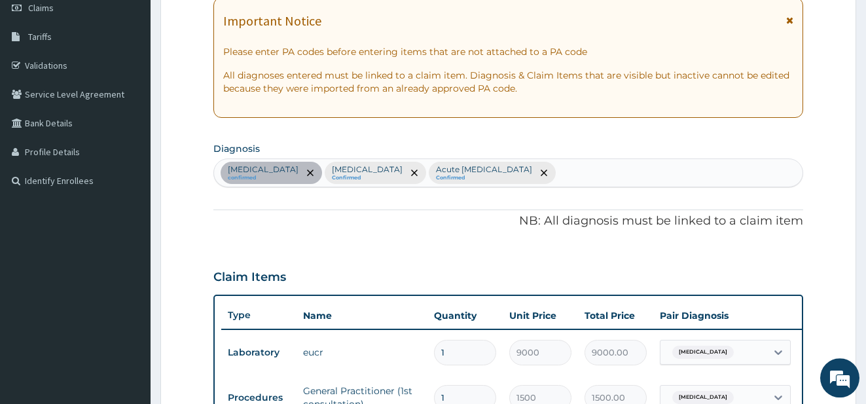
click at [618, 165] on div "Chronic kidney disease confirmed Malaria Confirmed Acute upper respiratory infe…" at bounding box center [508, 173] width 589 height 28
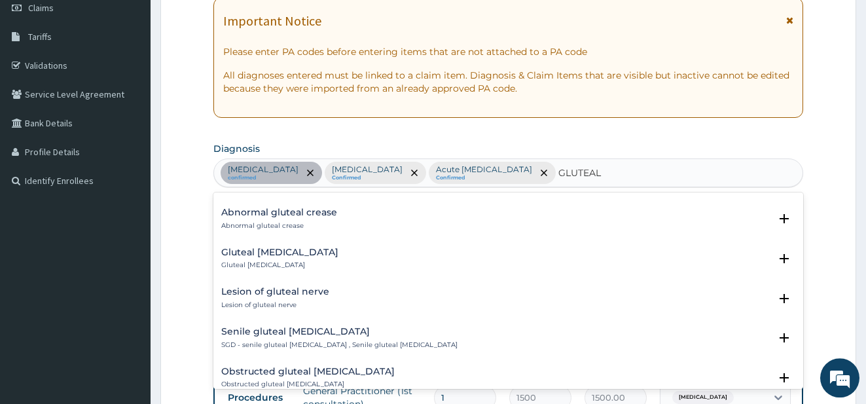
scroll to position [160, 0]
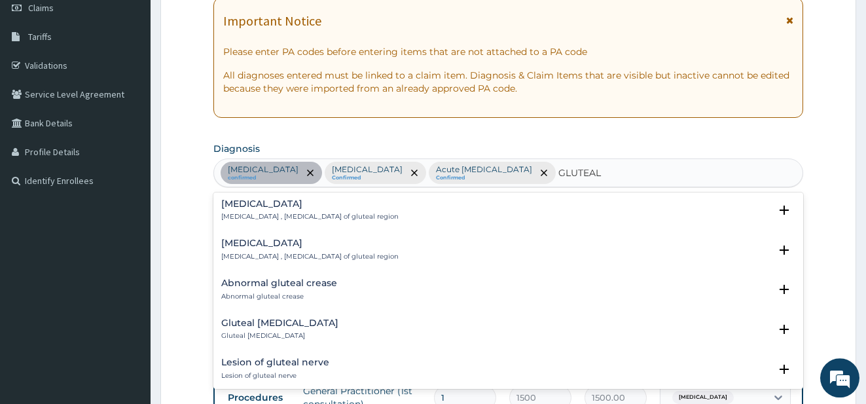
type input "GLUTEAL"
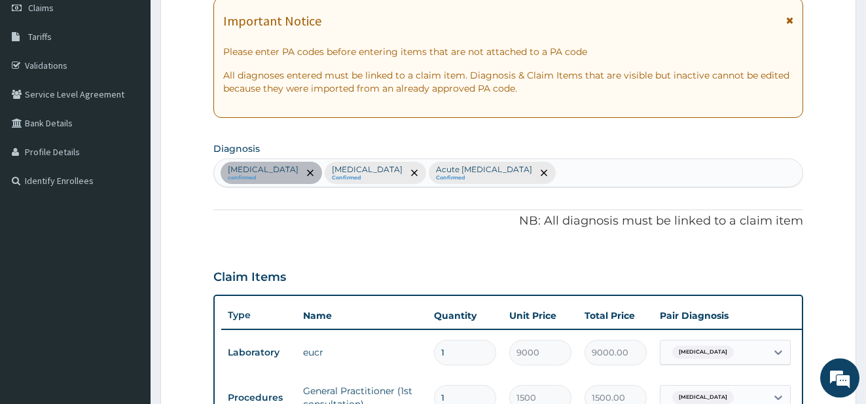
type input "C"
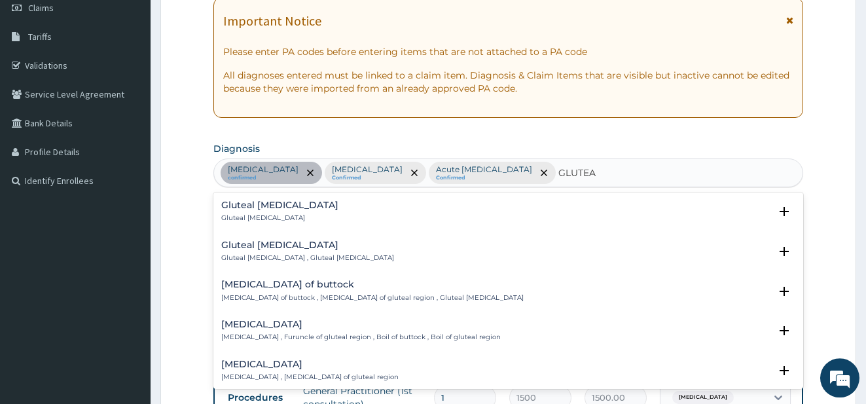
type input "GLUTEA"
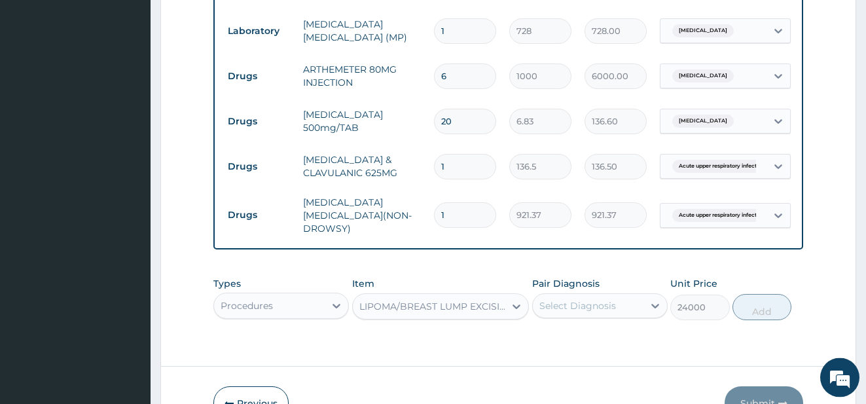
scroll to position [688, 0]
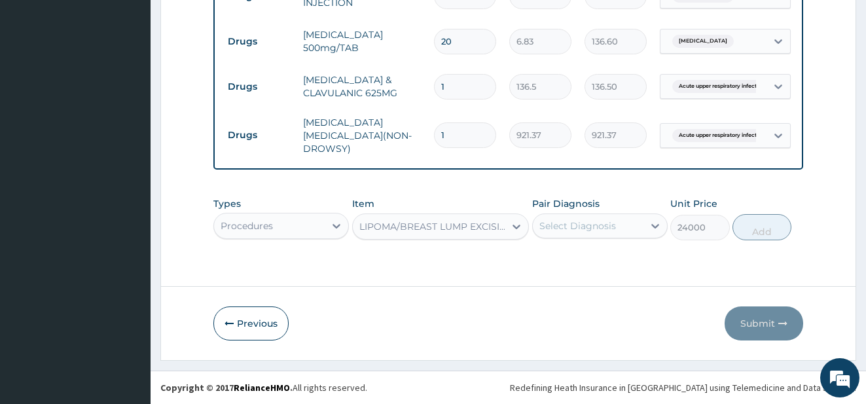
click at [456, 221] on div "LIPOMA/BREAST LUMP EXCISION(GLOBAL FEE)" at bounding box center [433, 226] width 147 height 13
click at [456, 227] on div "Types Procedures Item LIPOMA/BREAST LUMP EXCISION(GLOBAL FEE) Pair Diagnosis Se…" at bounding box center [508, 219] width 591 height 56
click at [456, 227] on div "LIPOMA/BREAST LUMP EXCISION(GLOBAL FEE)" at bounding box center [429, 226] width 153 height 21
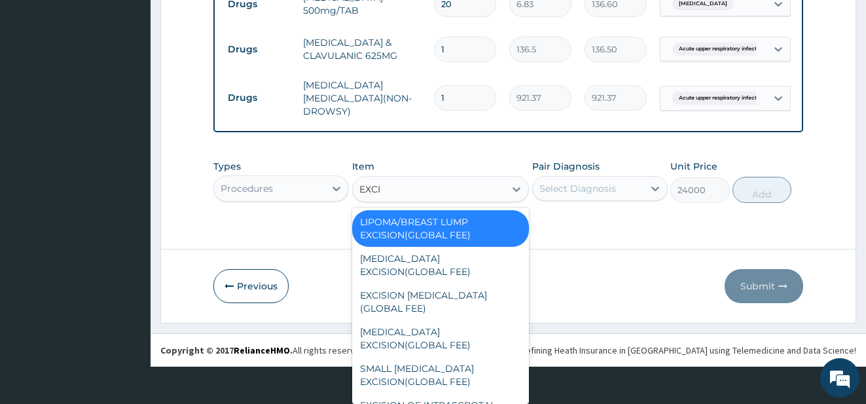
type input "EXCIS"
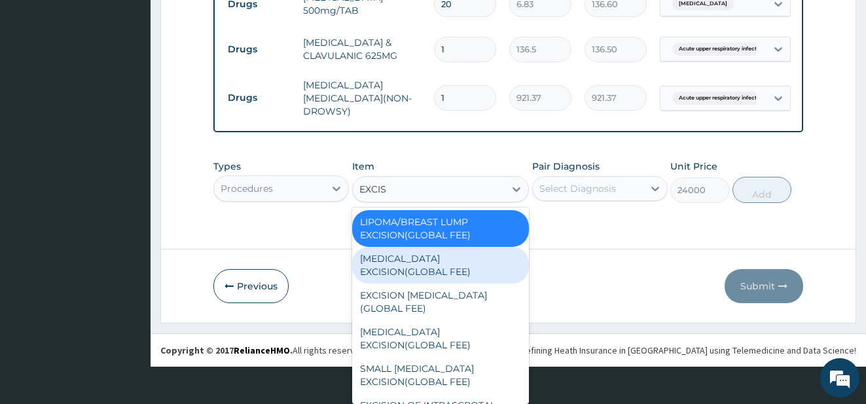
click at [462, 263] on div "GANGLION EXCISION(GLOBAL FEE)" at bounding box center [440, 265] width 177 height 37
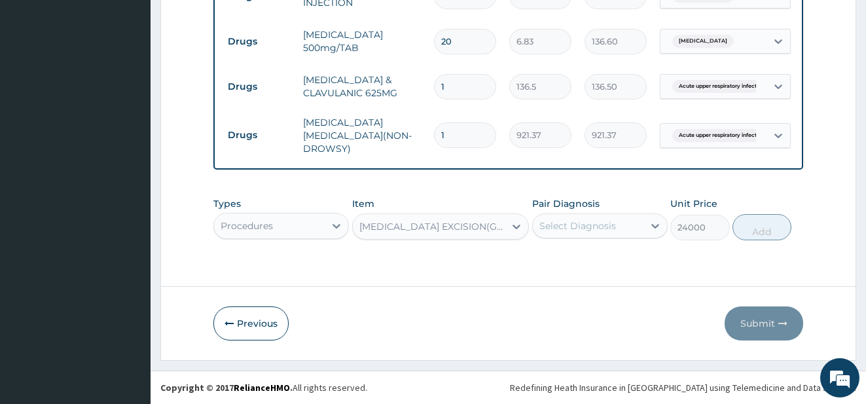
type input "10000"
click at [501, 225] on div "GANGLION EXCISION(GLOBAL FEE)" at bounding box center [440, 226] width 177 height 26
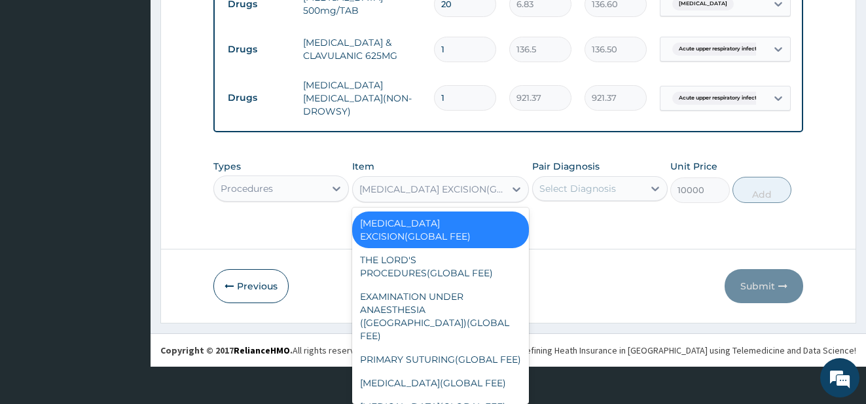
scroll to position [2683, 0]
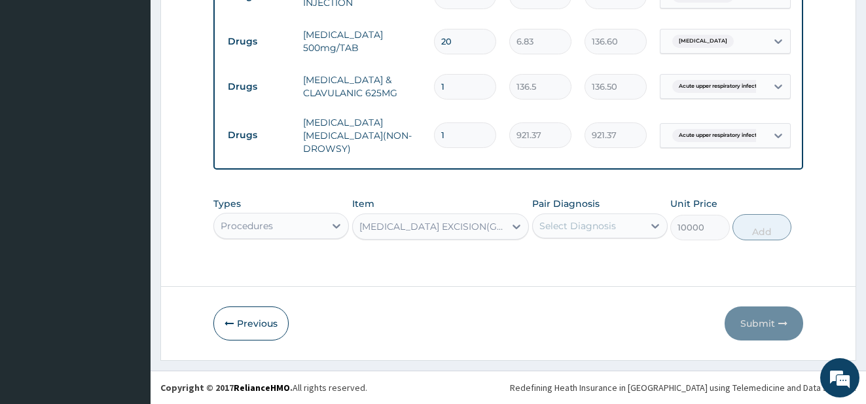
click at [410, 224] on div "GANGLION EXCISION(GLOBAL FEE)" at bounding box center [433, 226] width 147 height 13
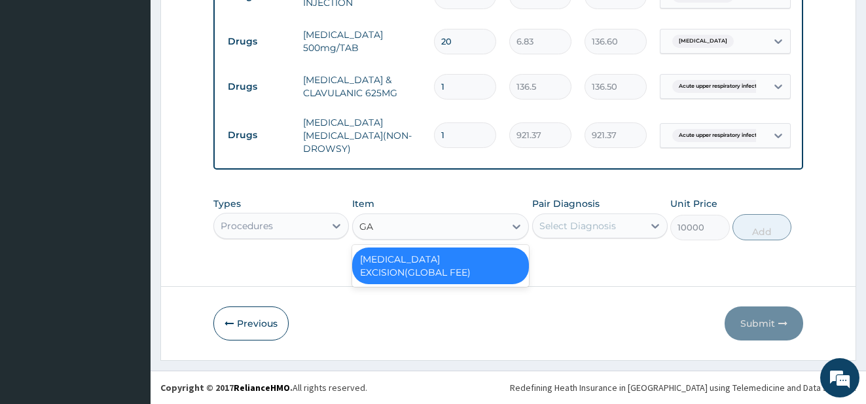
type input "G"
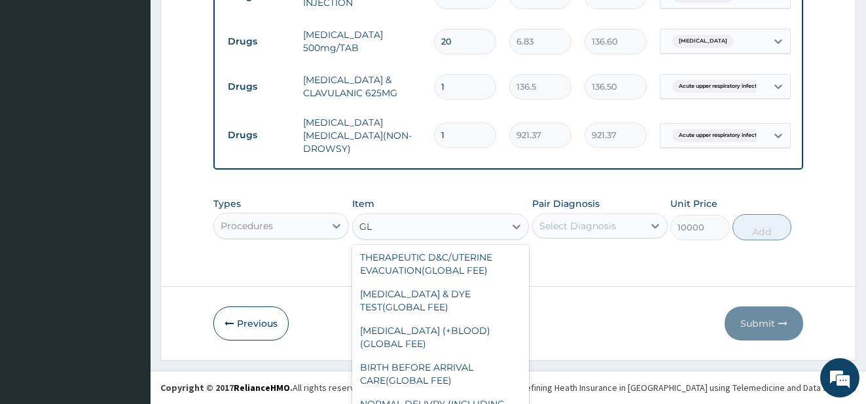
scroll to position [3556, 0]
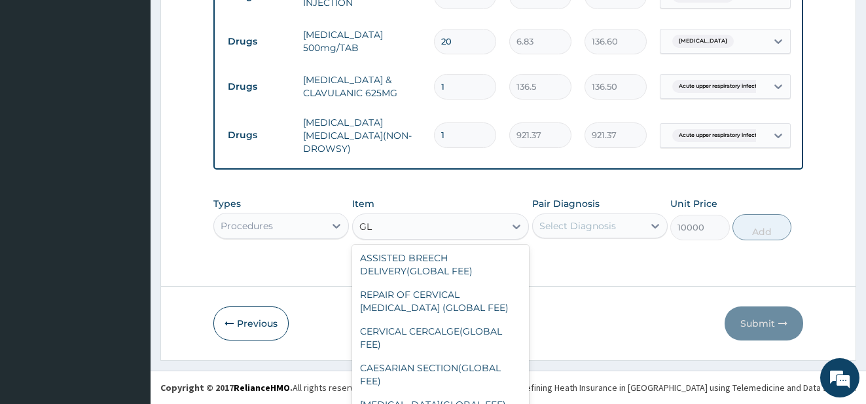
type input "GL"
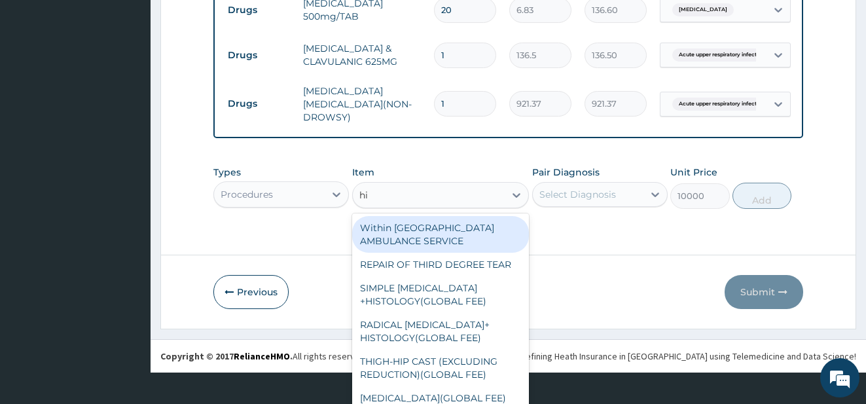
scroll to position [37, 0]
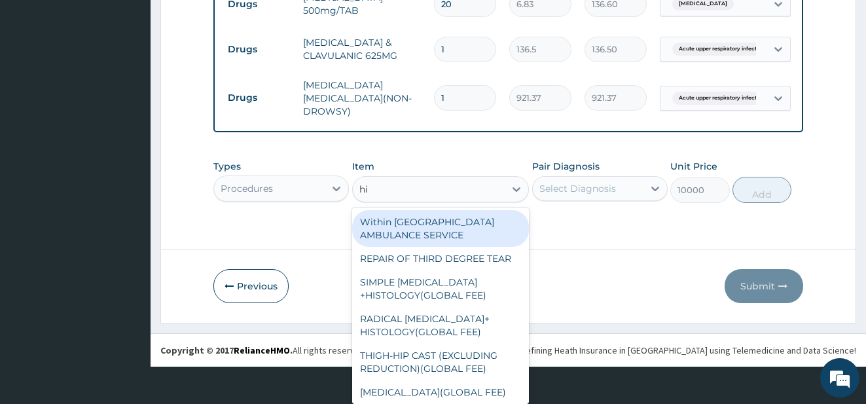
type input "his"
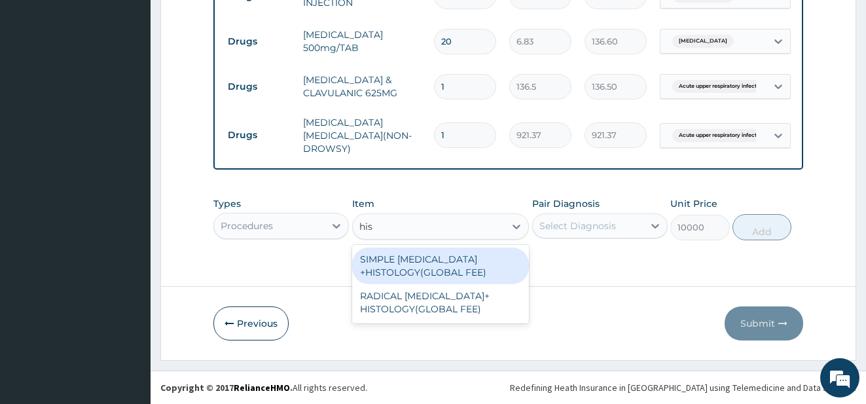
click at [412, 269] on div "SIMPLE MASTECTOMY +HISTOLOGY(GLOBAL FEE)" at bounding box center [440, 266] width 177 height 37
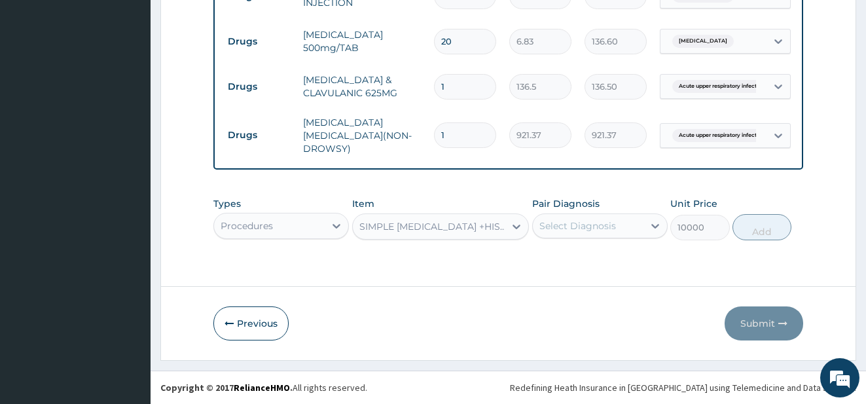
type input "120000"
click at [456, 229] on div "SIMPLE MASTECTOMY +HISTOLOGY(GLOBAL FEE)" at bounding box center [429, 226] width 153 height 21
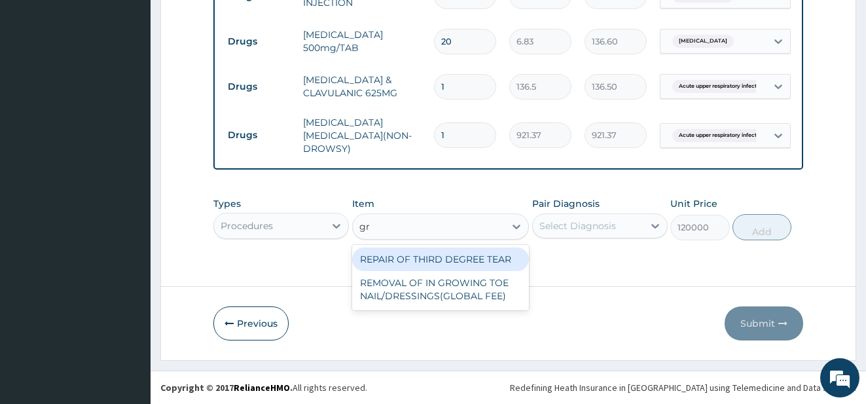
type input "gro"
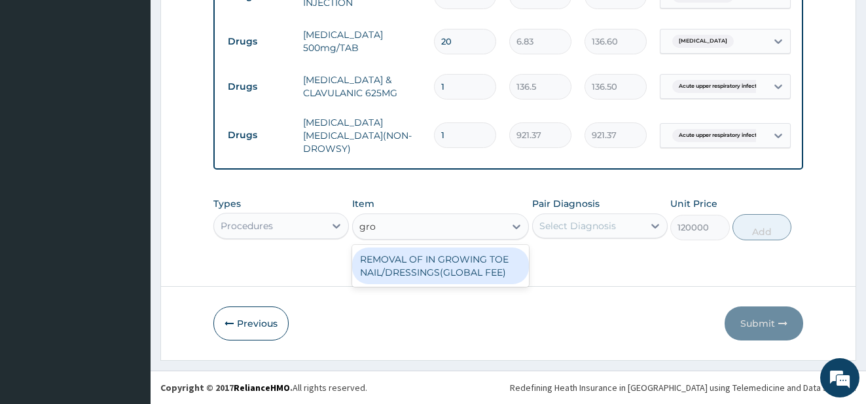
click at [446, 264] on div "REMOVAL OF IN GROWING TOE NAIL/DRESSINGS(GLOBAL FEE)" at bounding box center [440, 266] width 177 height 37
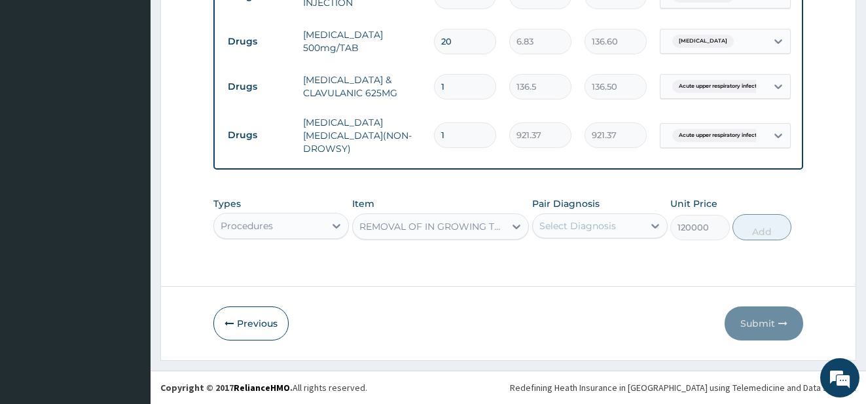
type input "10000"
